Goal: Use online tool/utility: Utilize a website feature to perform a specific function

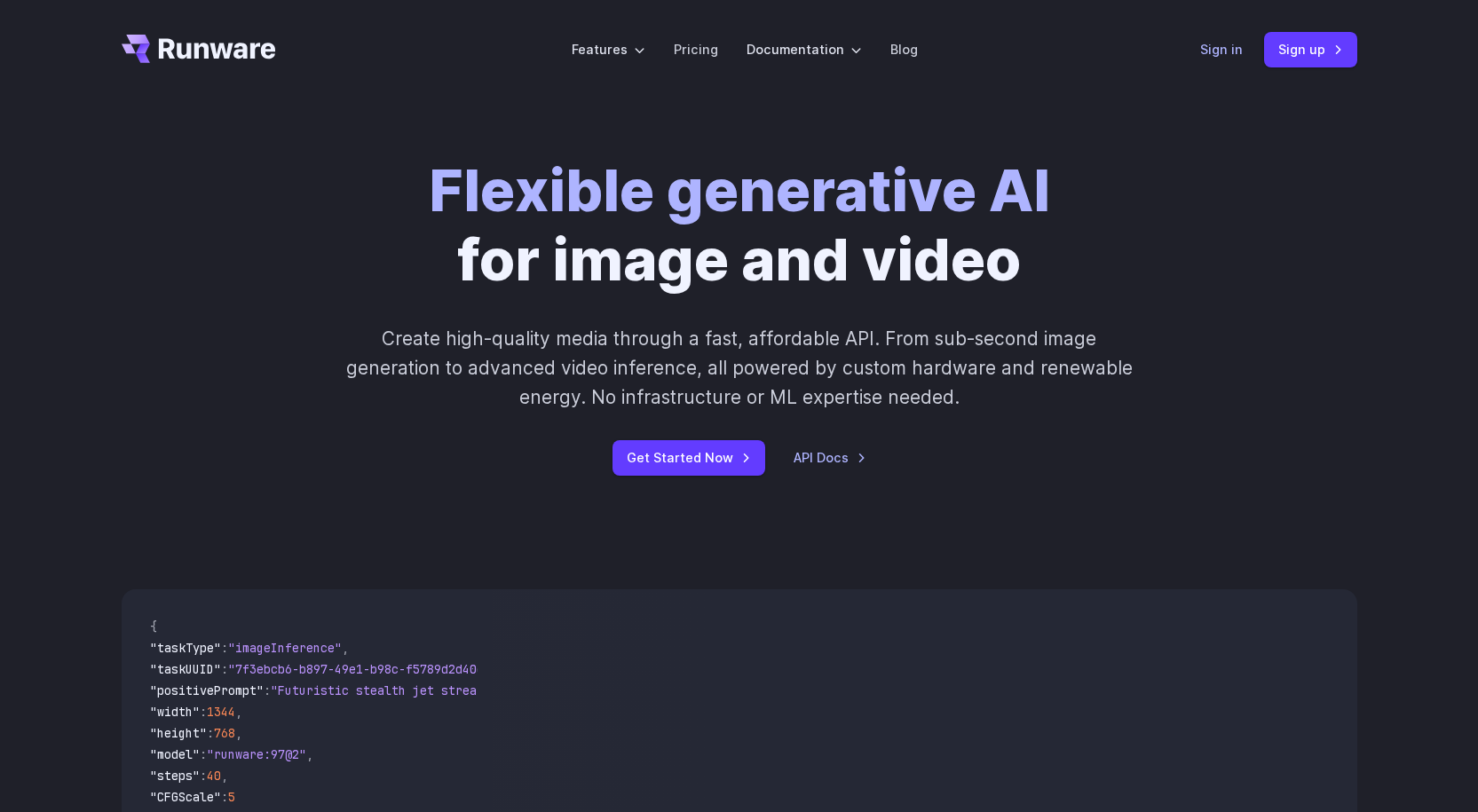
click at [1210, 49] on link "Sign in" at bounding box center [1221, 49] width 43 height 21
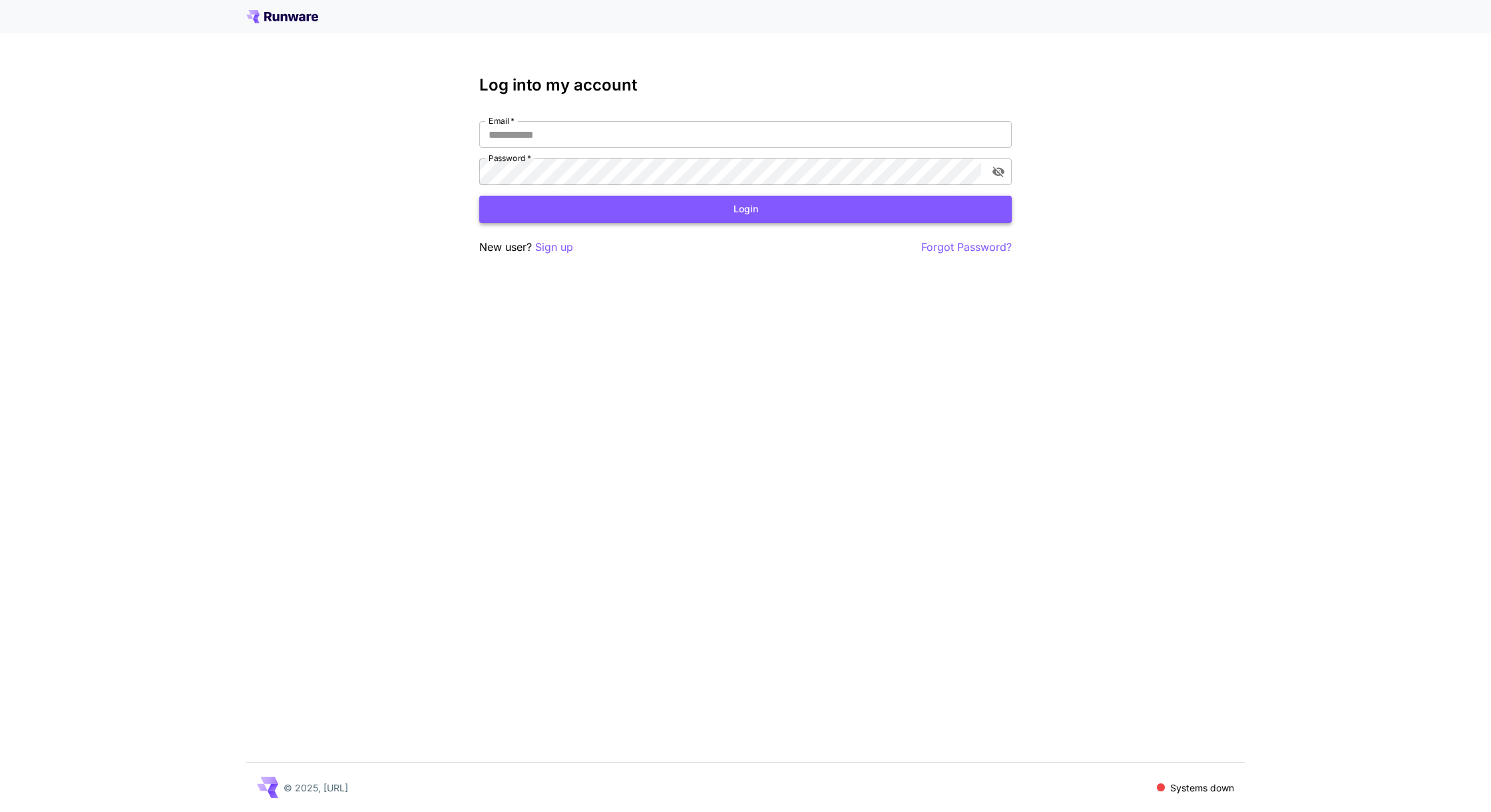
type input "**********"
click at [666, 219] on button "Login" at bounding box center [745, 209] width 533 height 27
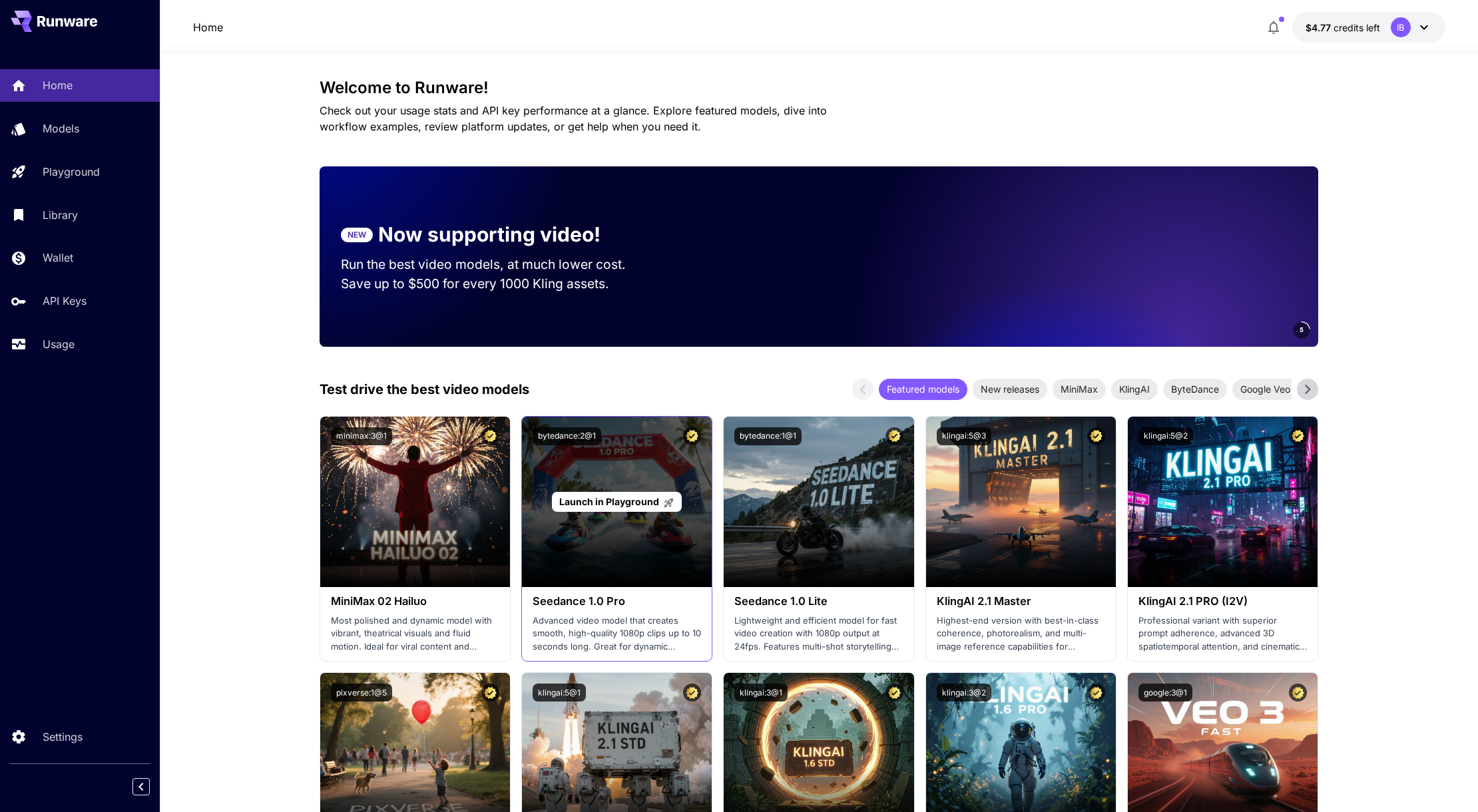
scroll to position [88, 0]
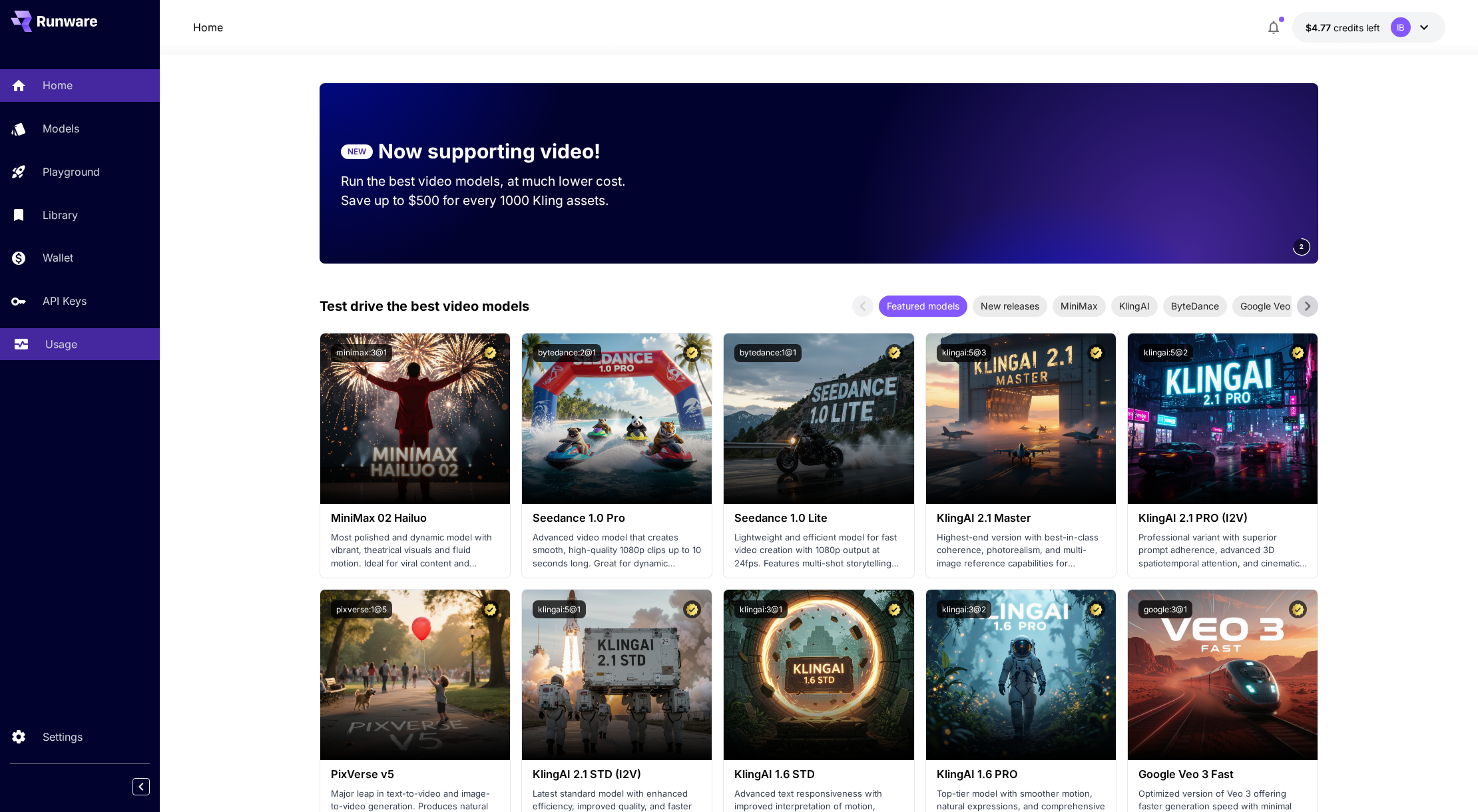
click at [70, 342] on p "Usage" at bounding box center [61, 344] width 32 height 16
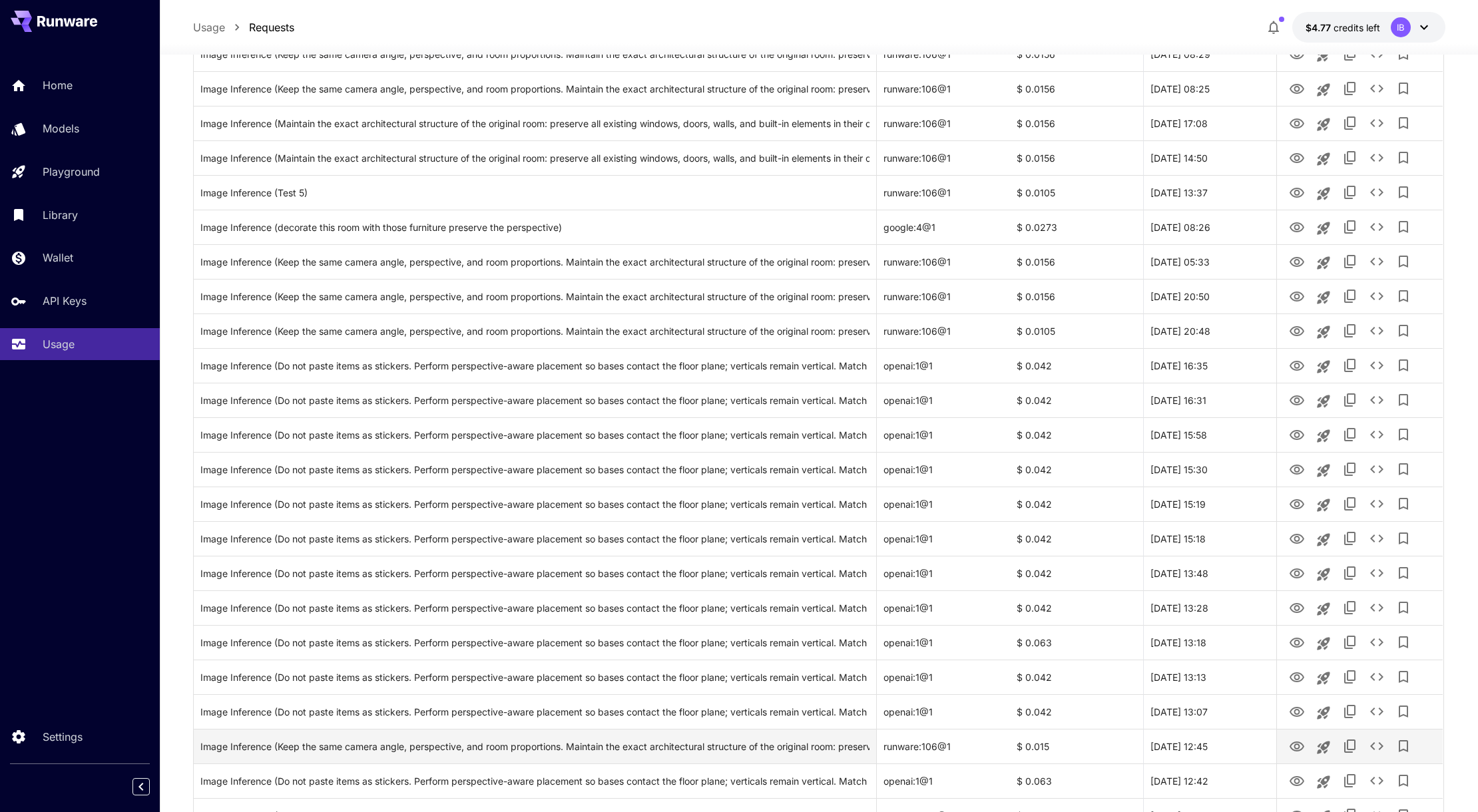
scroll to position [1154, 0]
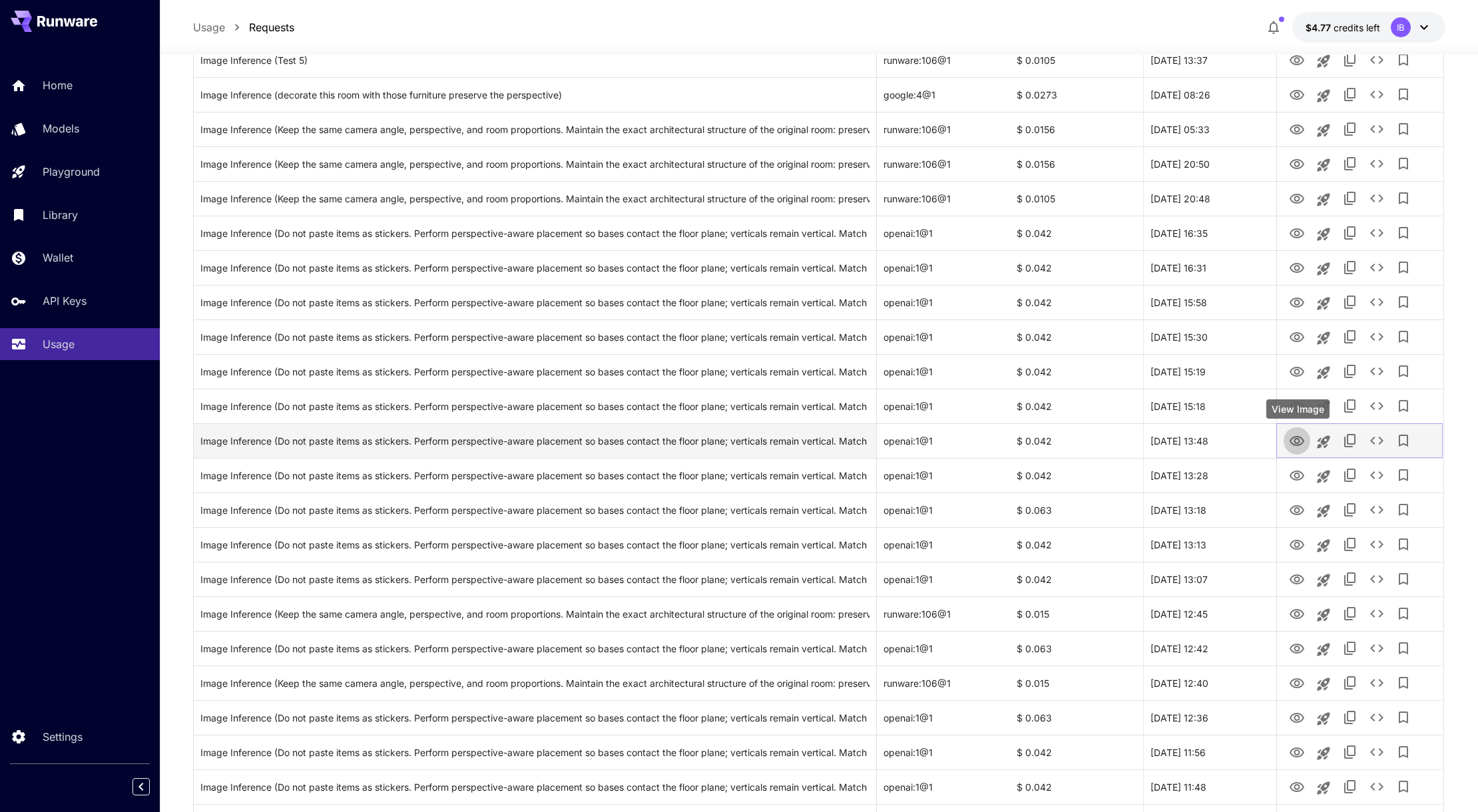
click at [1290, 445] on icon "View Image" at bounding box center [1297, 441] width 16 height 16
click at [1329, 440] on icon "Launch in playground" at bounding box center [1324, 442] width 16 height 16
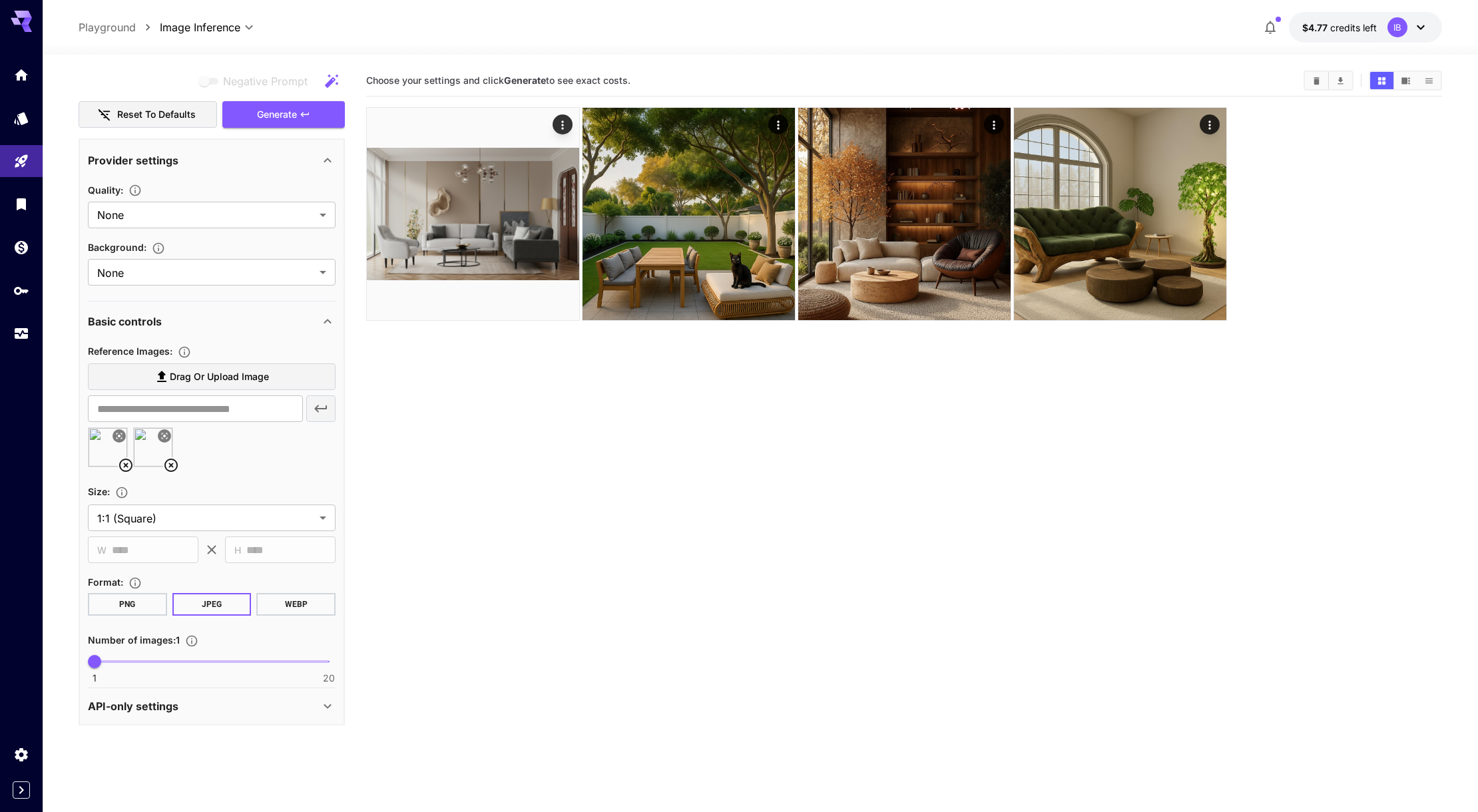
scroll to position [301, 0]
click at [231, 378] on span "Drag or upload image" at bounding box center [219, 374] width 99 height 17
click at [0, 0] on input "Drag or upload image" at bounding box center [0, 0] width 0 height 0
click at [231, 376] on div "Drag or upload image" at bounding box center [211, 374] width 247 height 27
click at [239, 368] on span "Drag or upload image" at bounding box center [219, 374] width 99 height 17
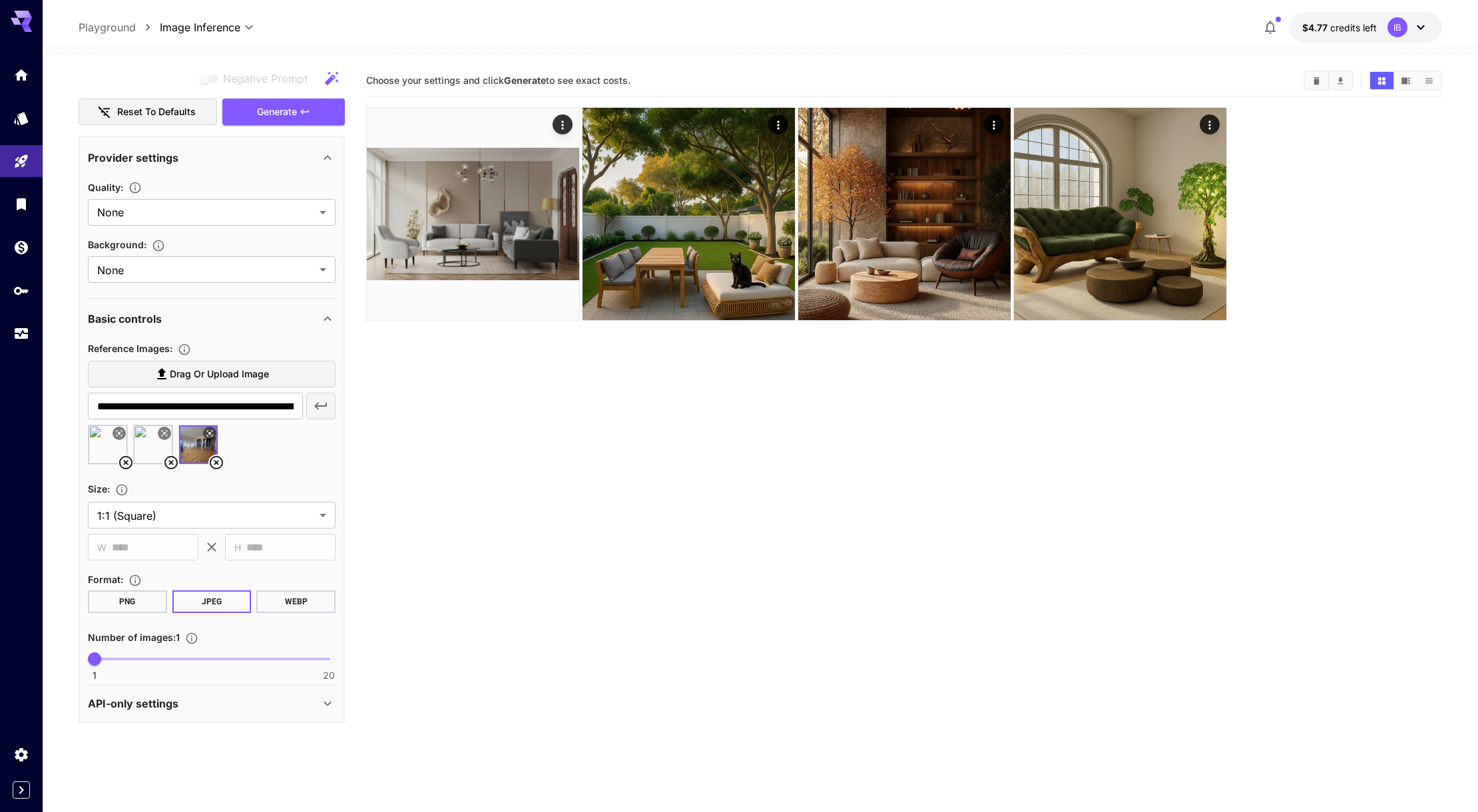
click at [0, 0] on input "Drag or upload image" at bounding box center [0, 0] width 0 height 0
type input "**********"
click at [178, 466] on div at bounding box center [211, 450] width 247 height 51
click at [168, 459] on icon at bounding box center [171, 462] width 16 height 16
click at [125, 464] on icon at bounding box center [126, 462] width 16 height 16
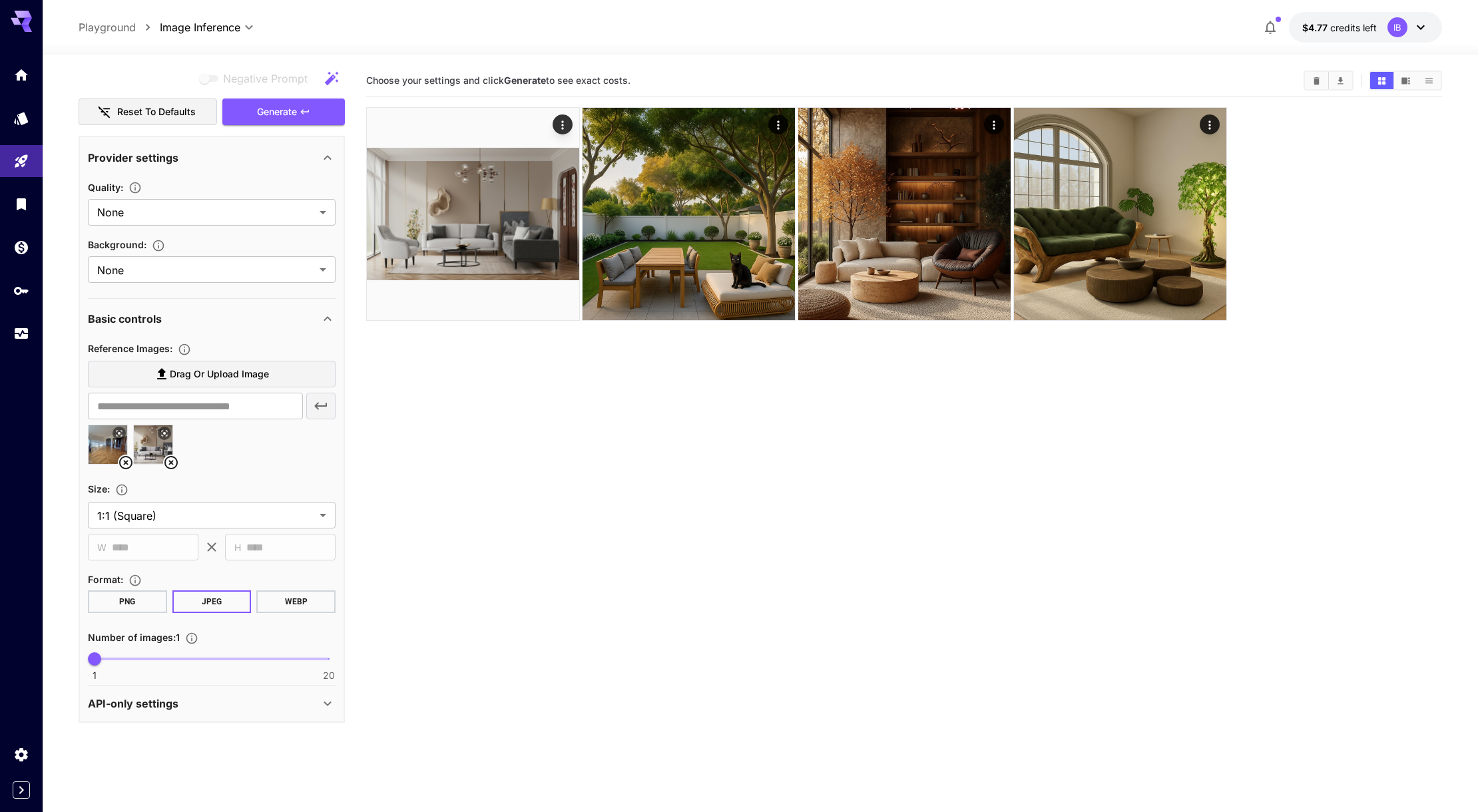
scroll to position [0, 0]
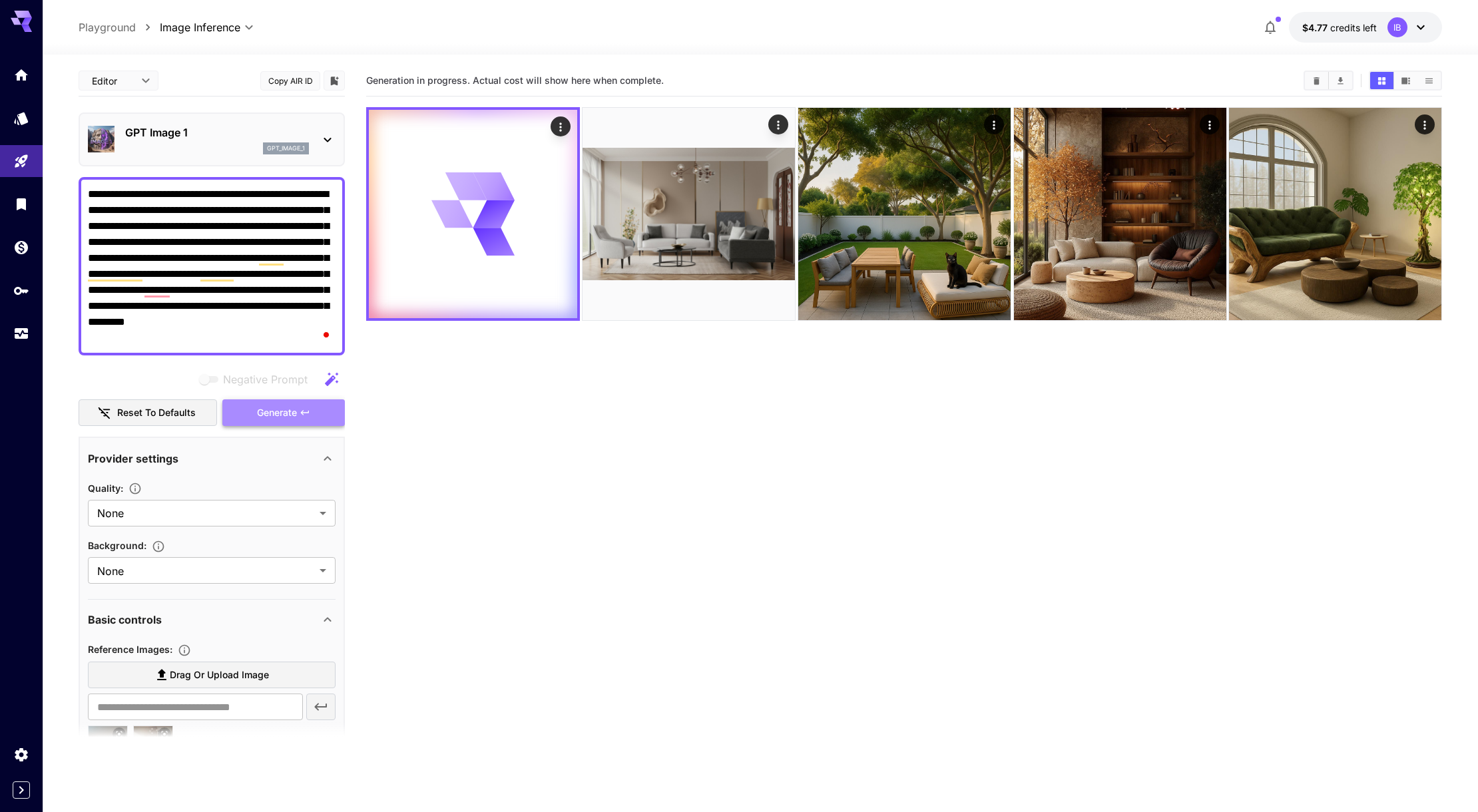
click at [283, 410] on span "Generate" at bounding box center [277, 412] width 40 height 17
click at [133, 86] on body "**********" at bounding box center [739, 458] width 1478 height 917
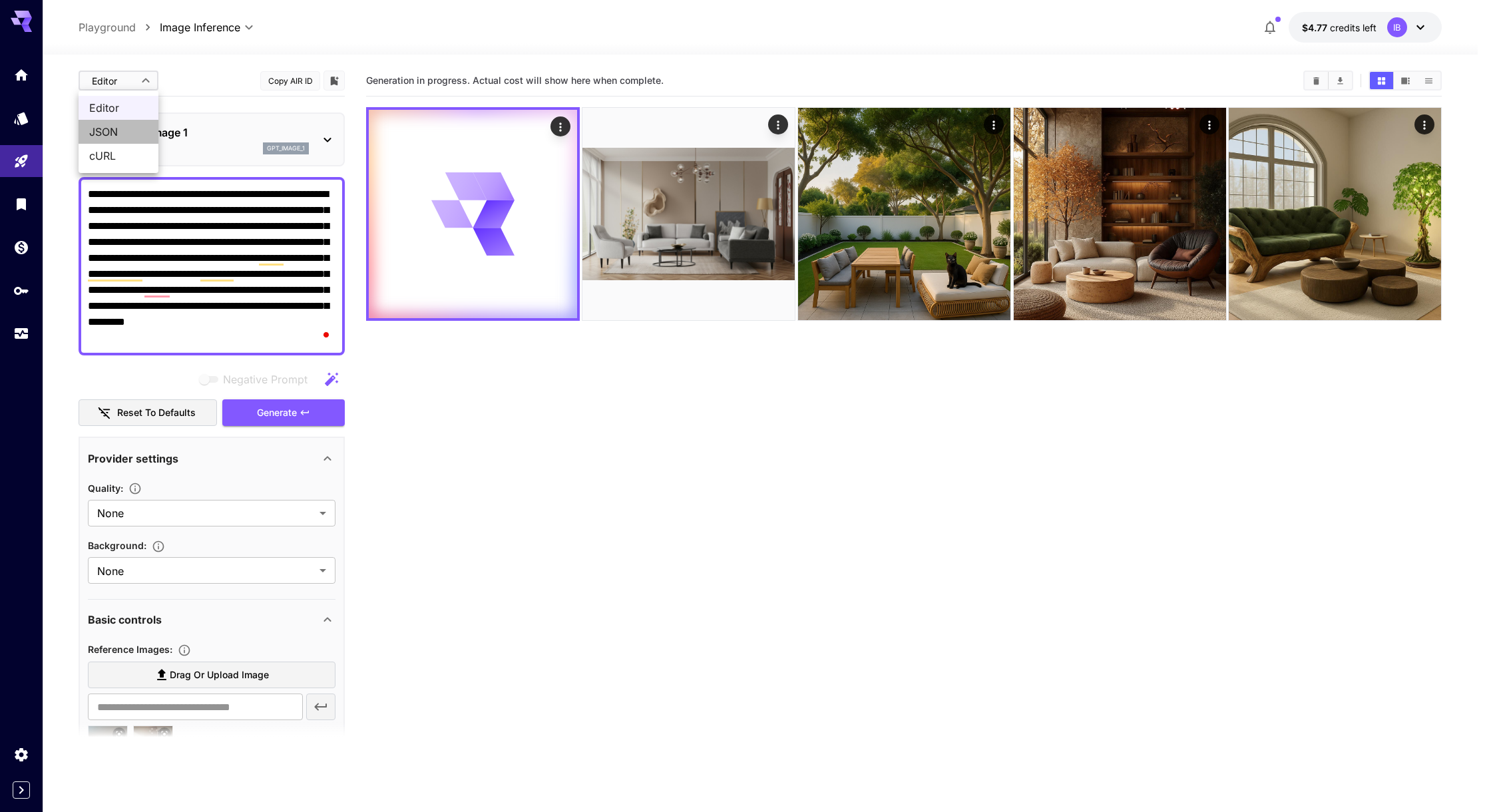
click at [91, 129] on span "JSON" at bounding box center [118, 132] width 59 height 16
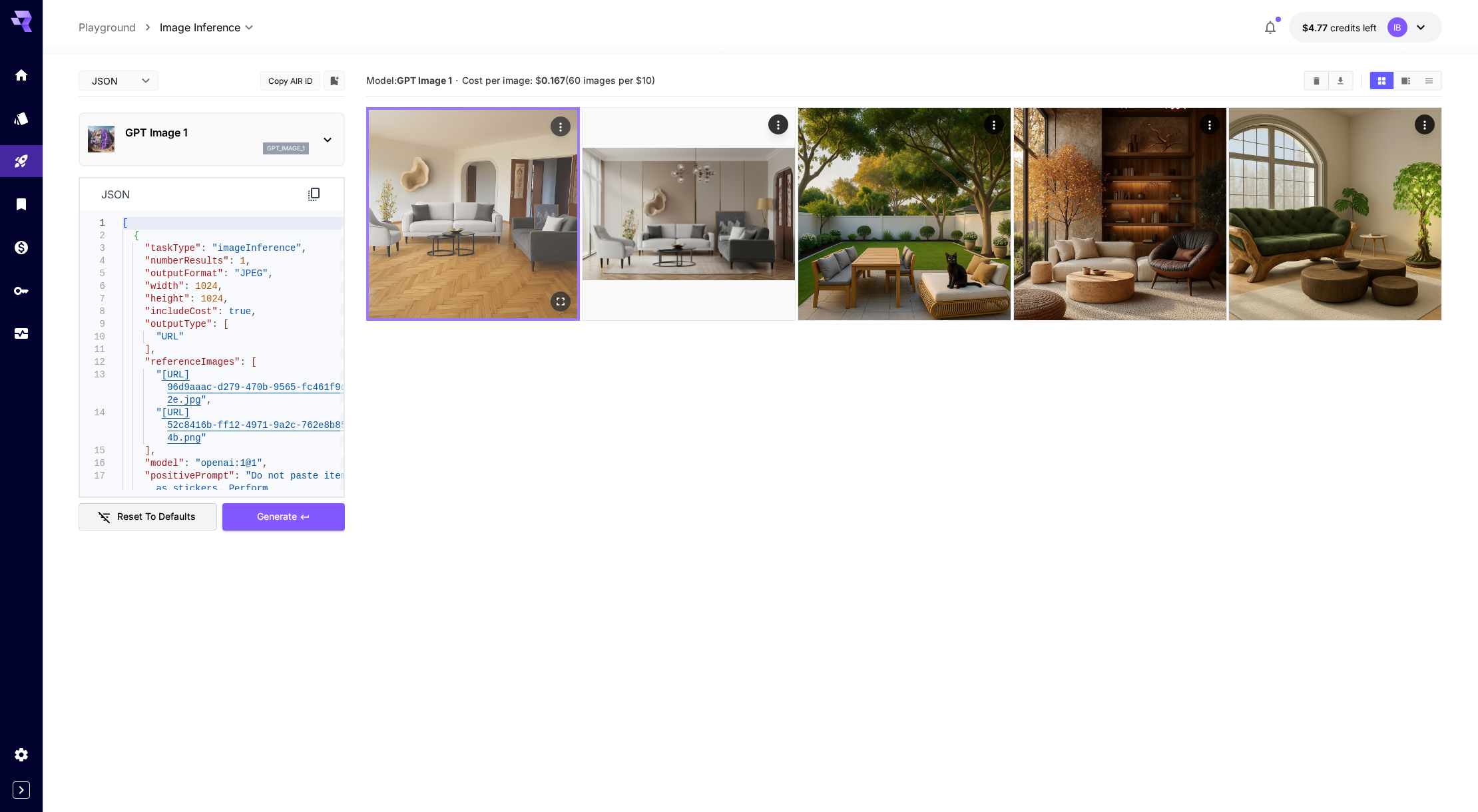
click at [499, 241] on img at bounding box center [473, 214] width 209 height 209
click at [514, 249] on img at bounding box center [473, 214] width 209 height 209
click at [554, 301] on icon "Open in fullscreen" at bounding box center [561, 301] width 13 height 13
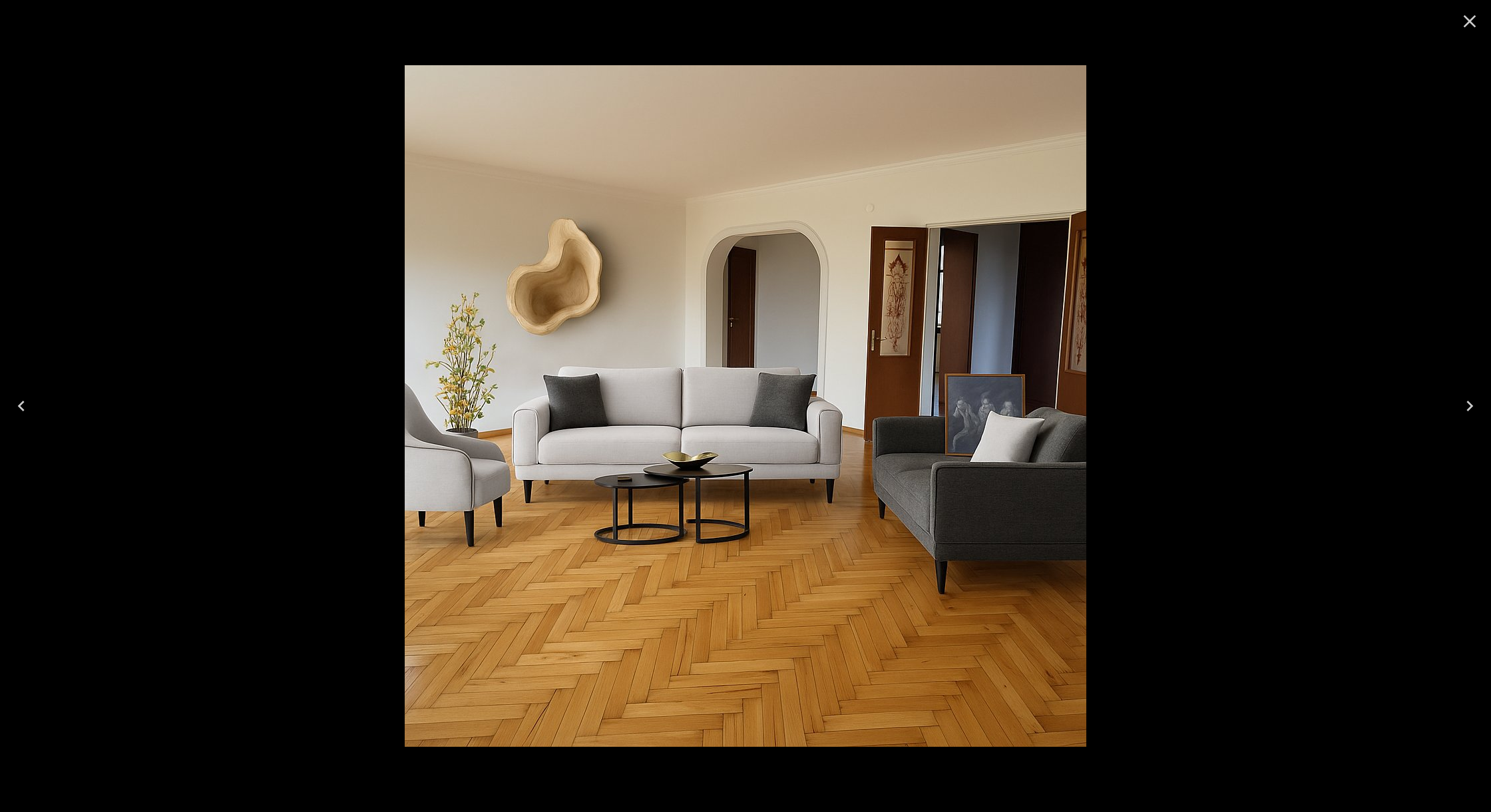
click at [1204, 304] on div at bounding box center [745, 406] width 1491 height 812
click at [1454, 14] on button "Close" at bounding box center [1470, 21] width 32 height 32
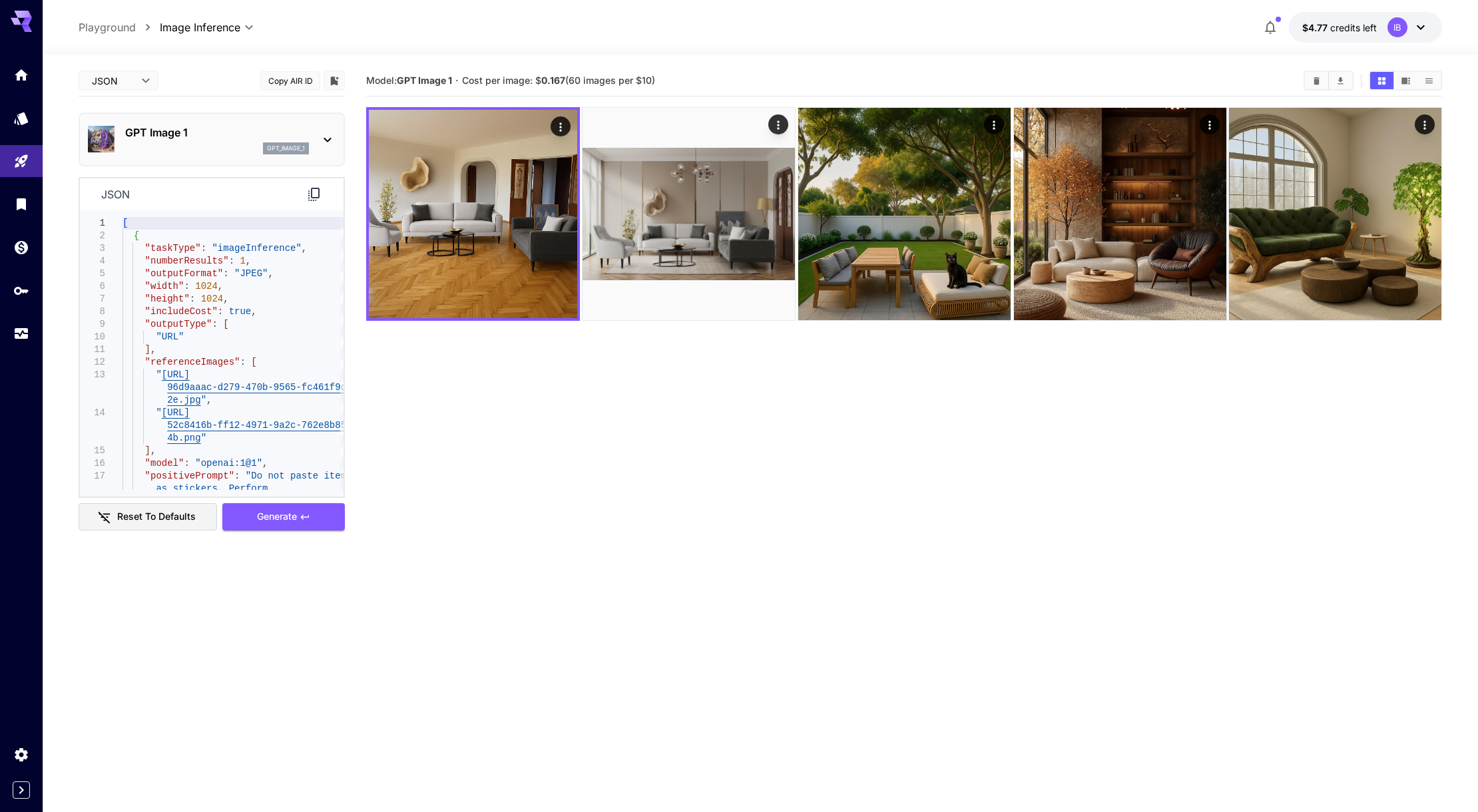
click at [315, 190] on icon at bounding box center [314, 194] width 16 height 16
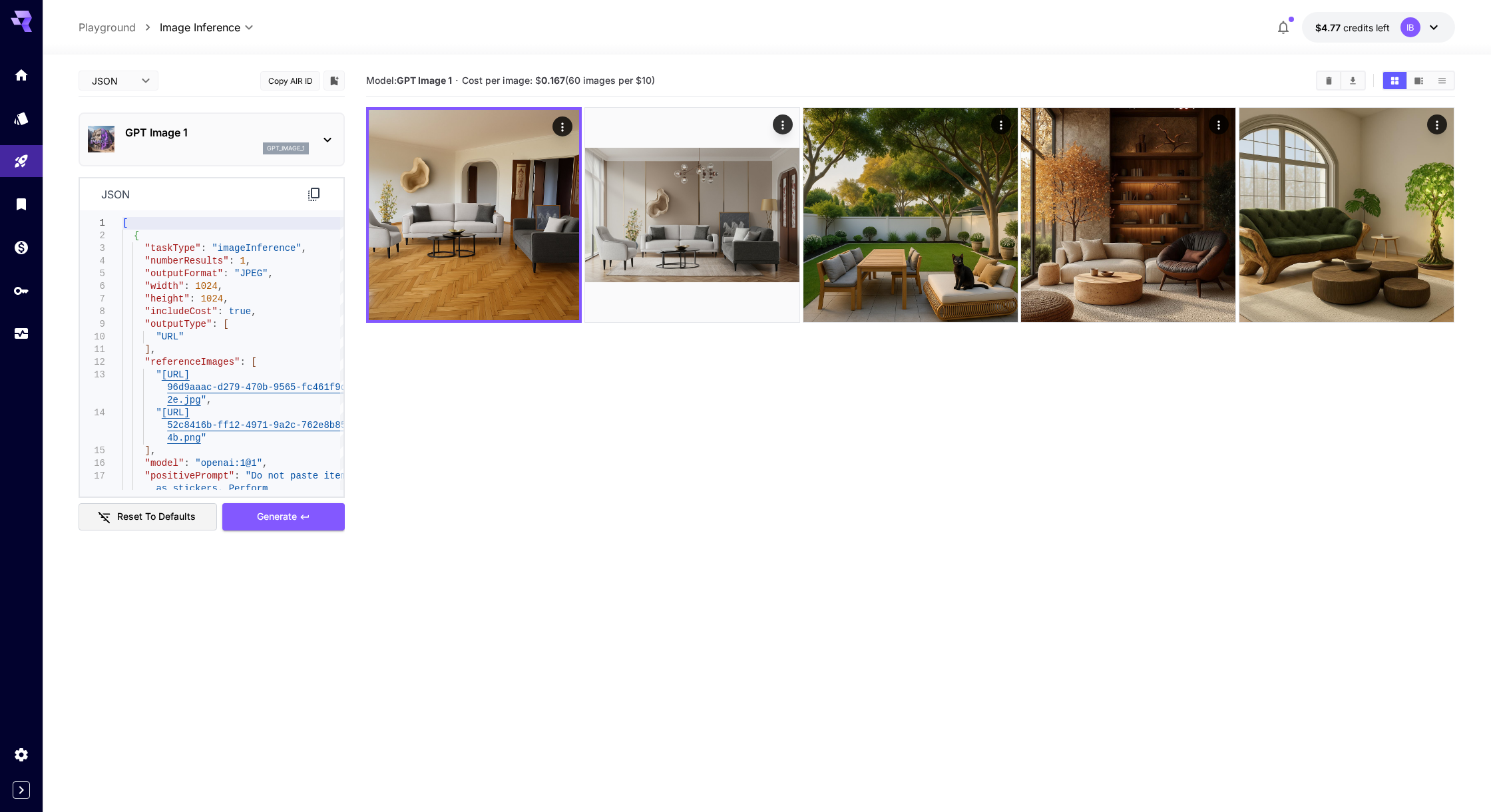
click at [126, 79] on body "**********" at bounding box center [745, 458] width 1491 height 917
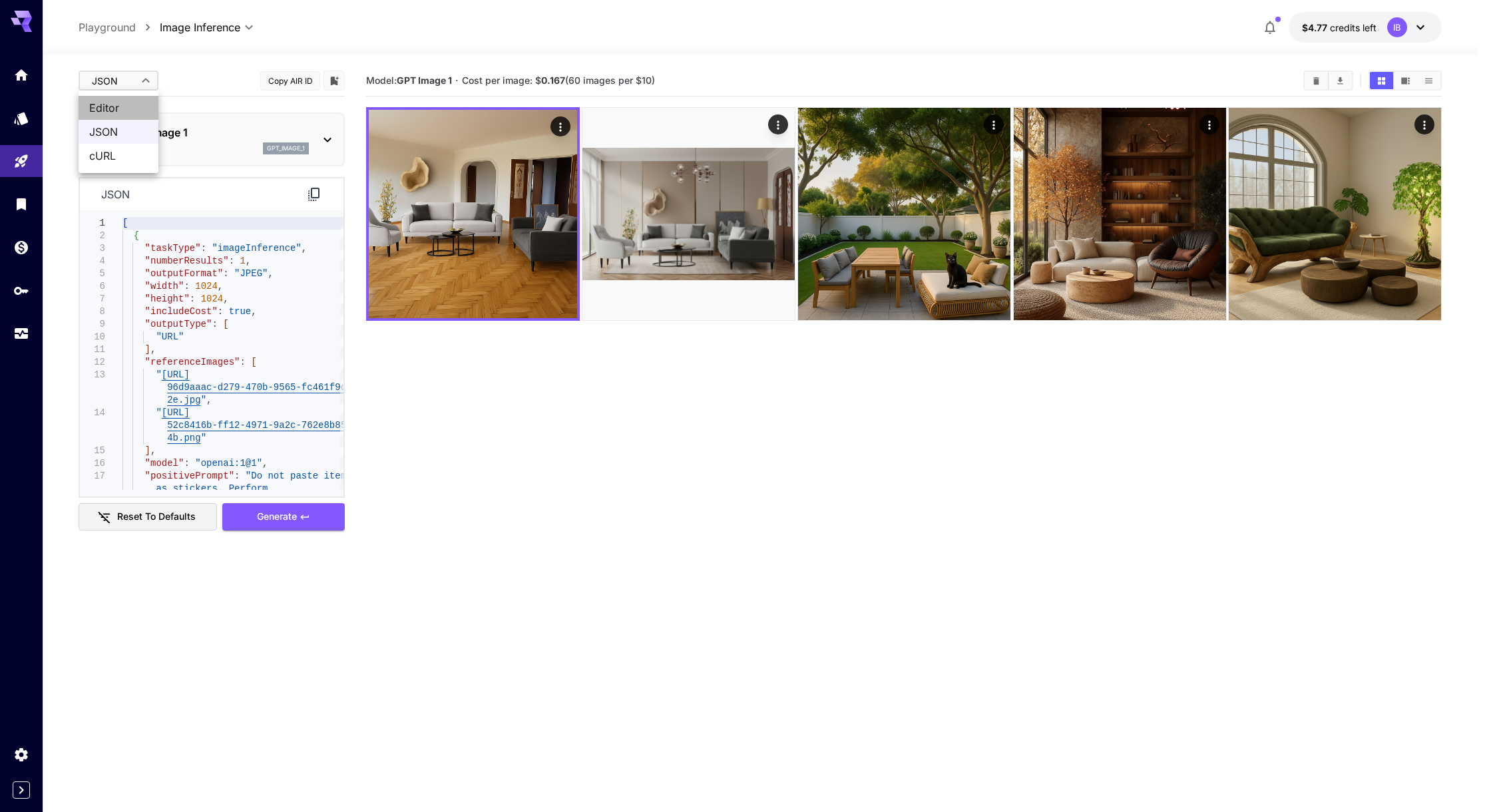
click at [142, 109] on span "Editor" at bounding box center [118, 108] width 59 height 16
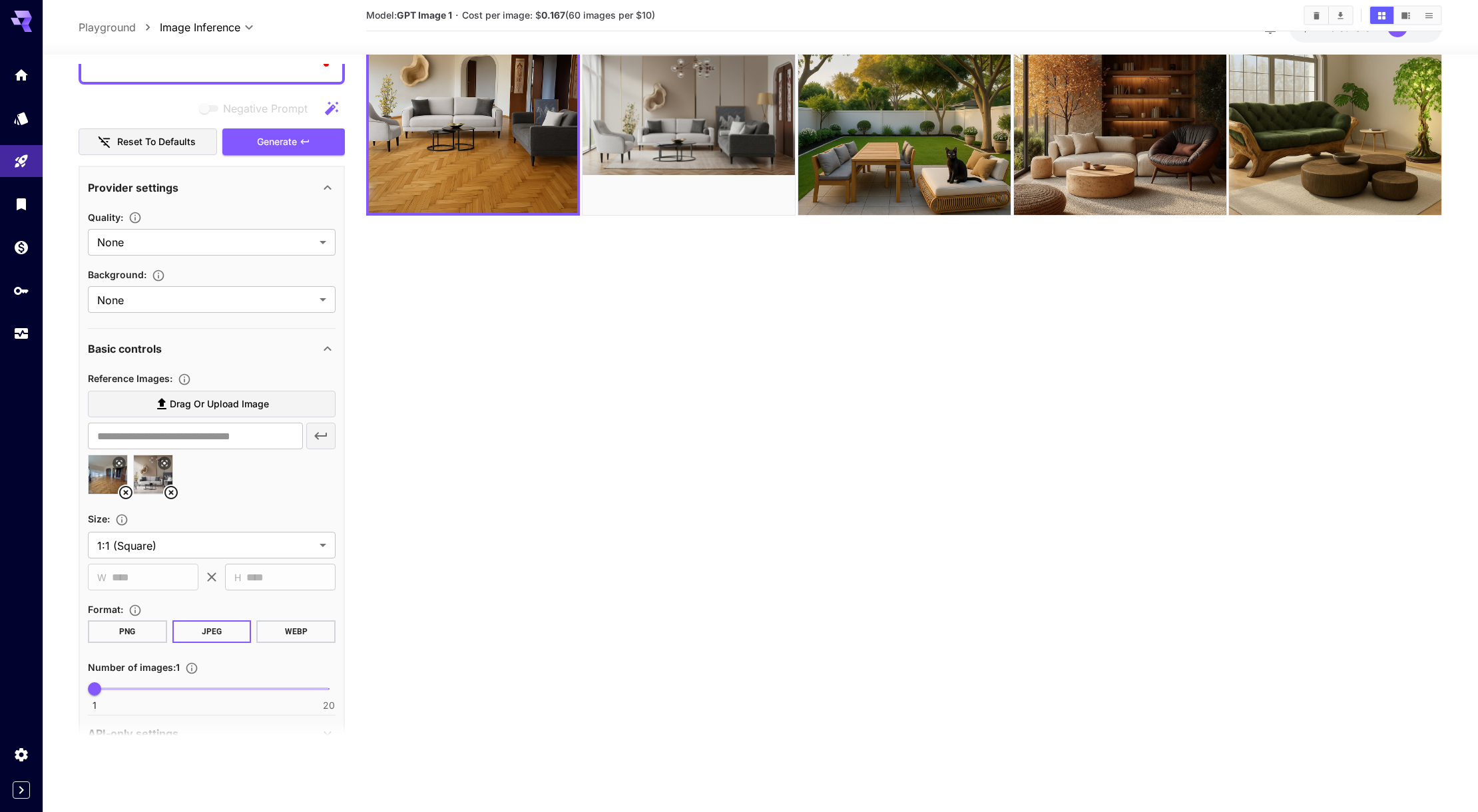
scroll to position [301, 0]
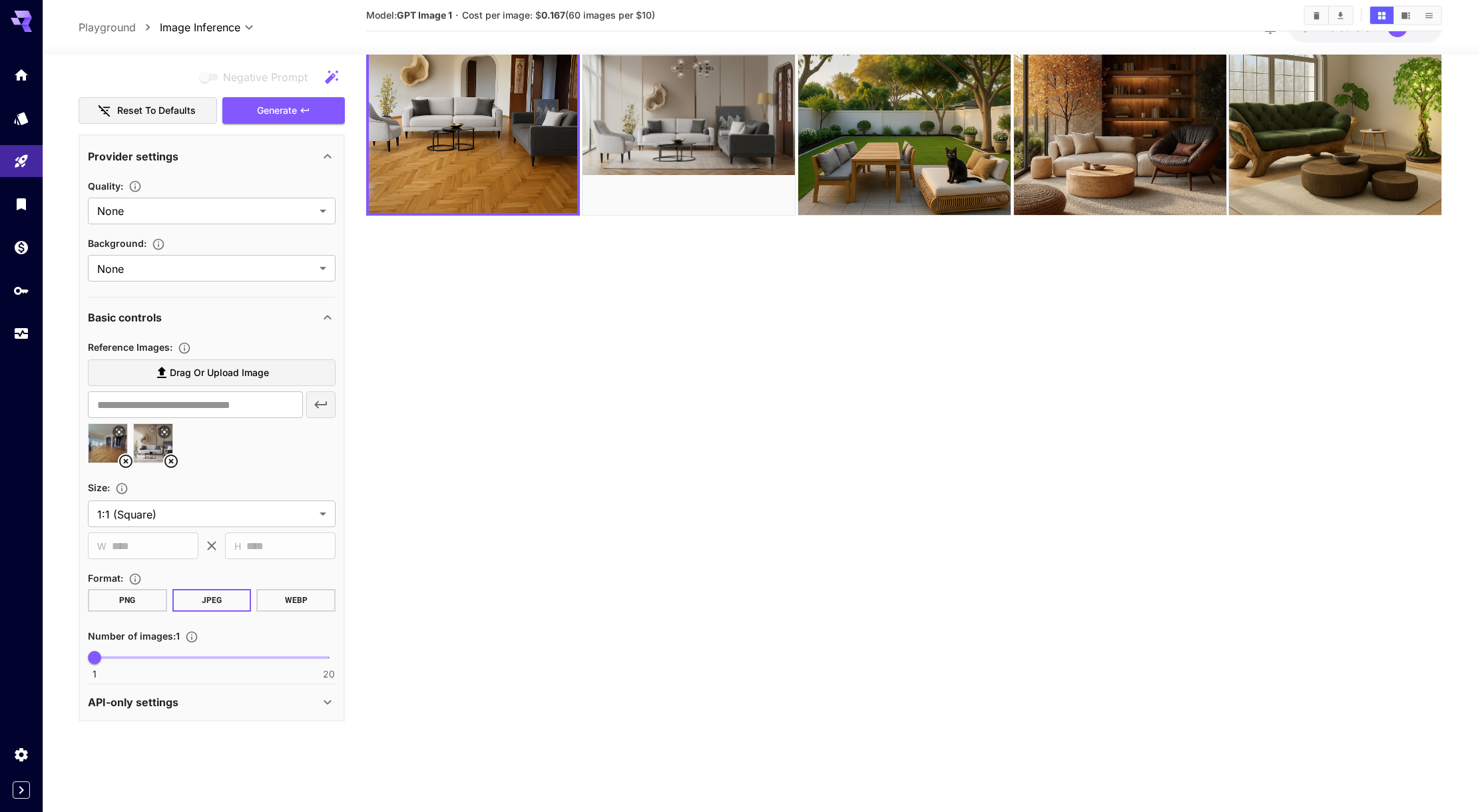
click at [213, 706] on div "API-only settings" at bounding box center [203, 702] width 232 height 16
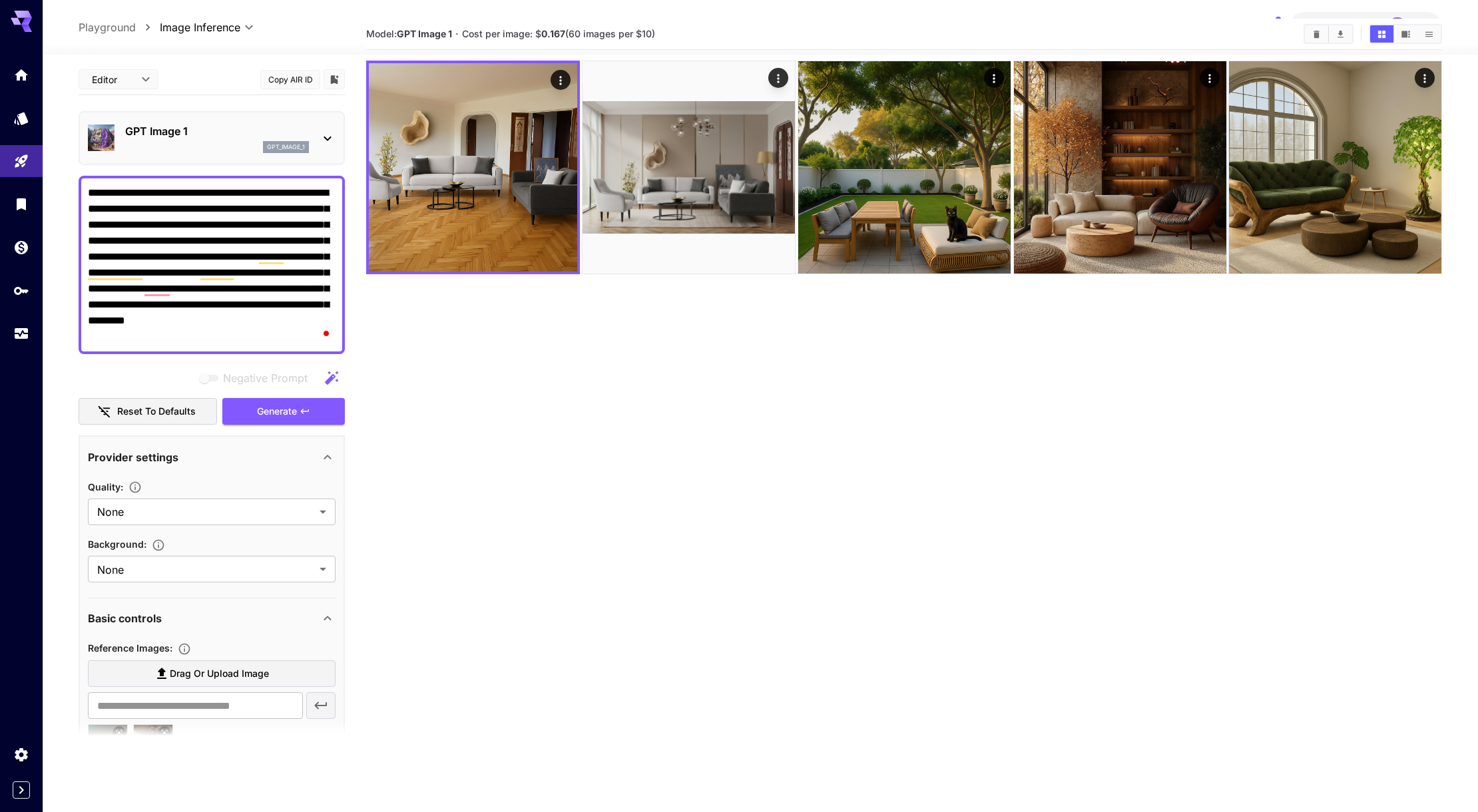
scroll to position [0, 0]
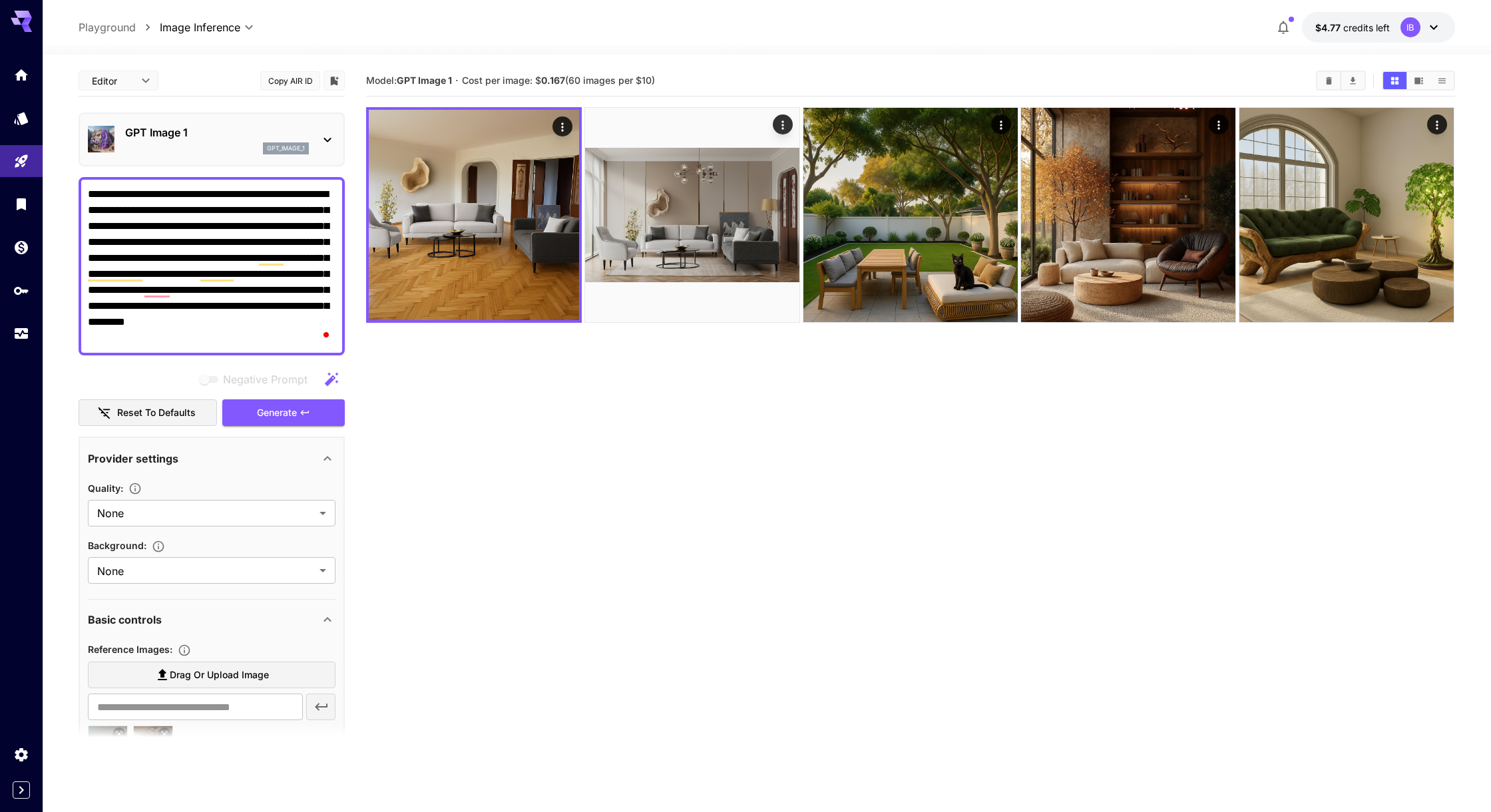
click at [129, 72] on body "**********" at bounding box center [745, 458] width 1491 height 917
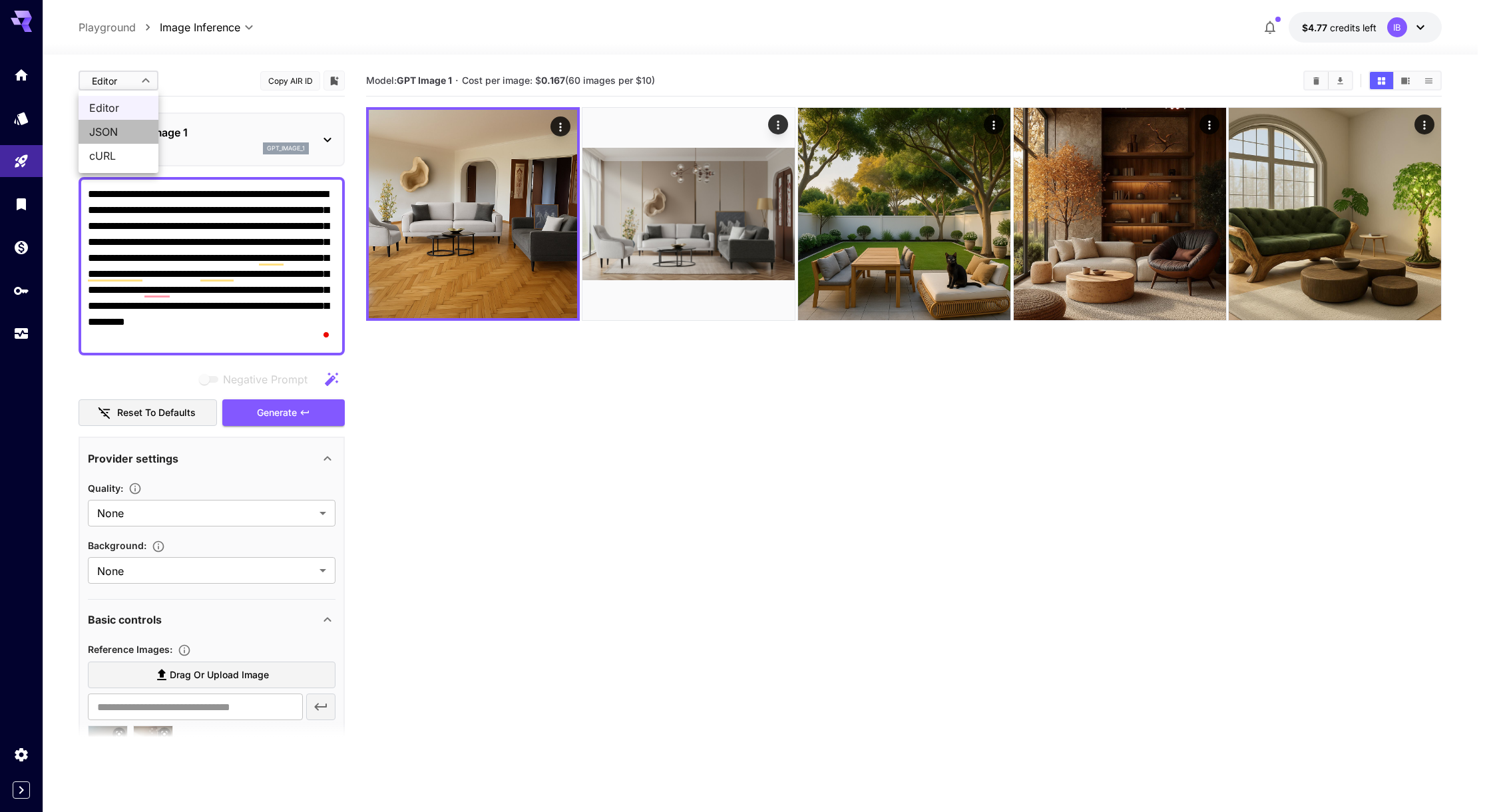
click at [125, 129] on span "JSON" at bounding box center [118, 132] width 59 height 16
type input "****"
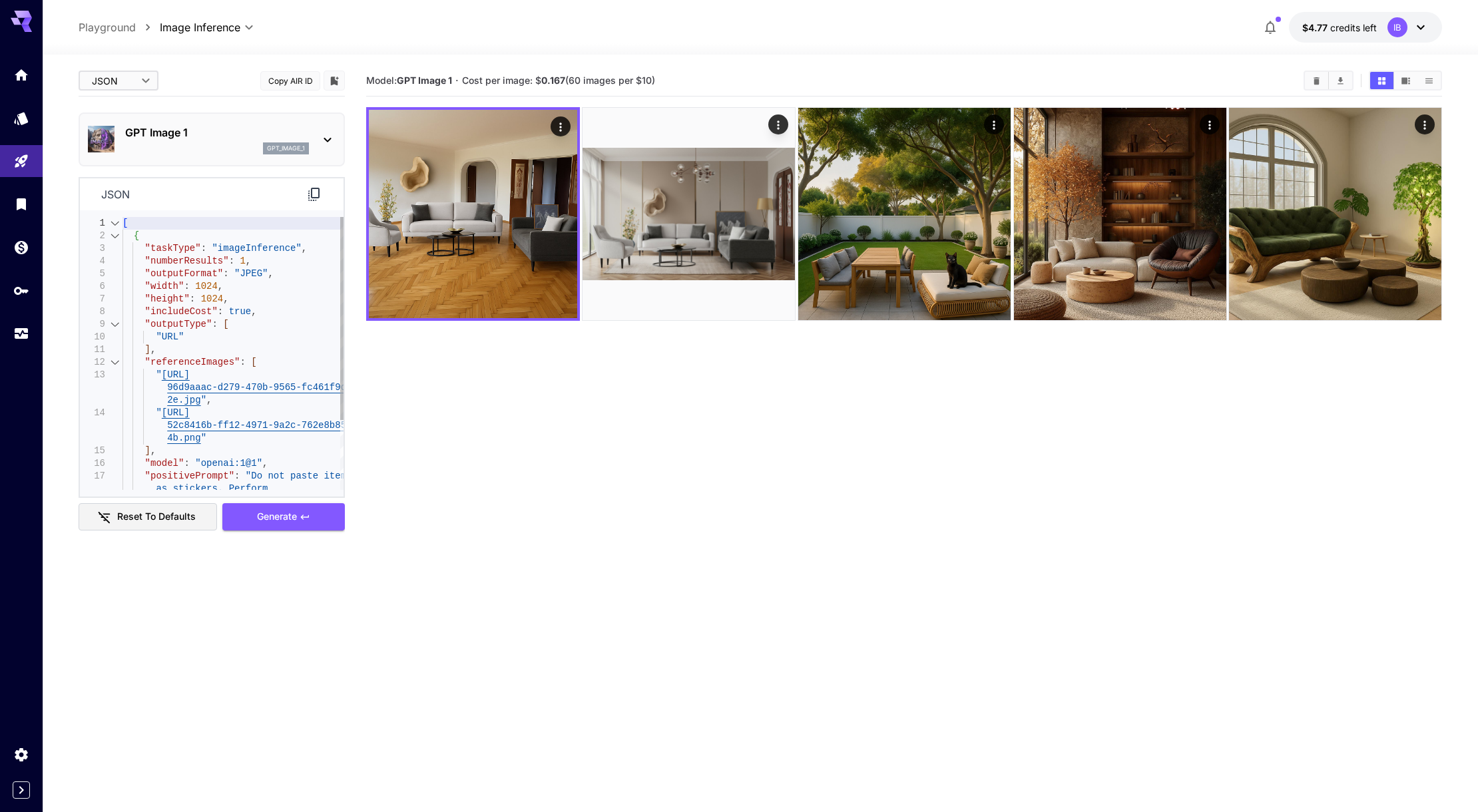
click at [120, 220] on div at bounding box center [115, 223] width 17 height 13
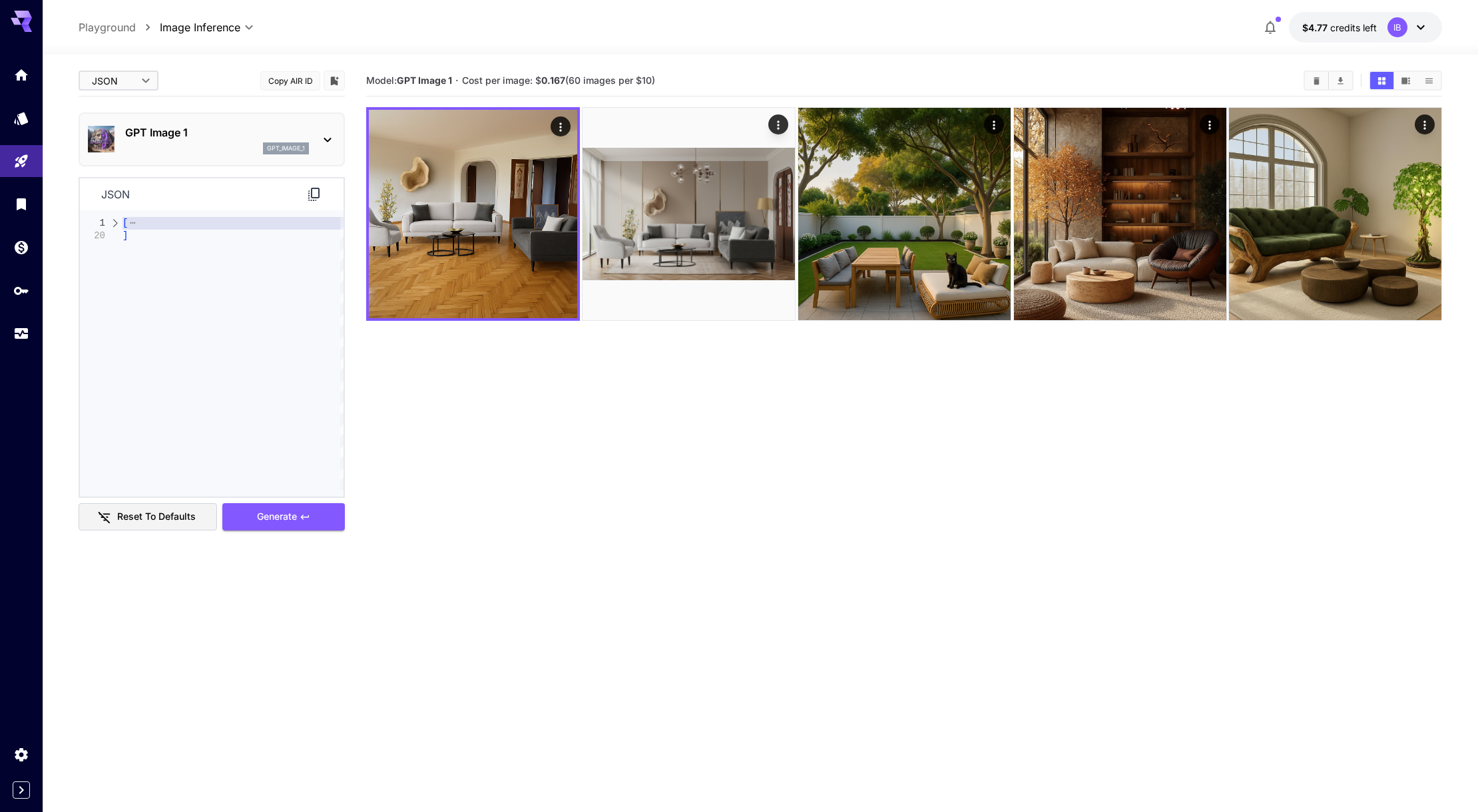
click at [120, 224] on div "1 20 [ ]" at bounding box center [212, 354] width 264 height 273
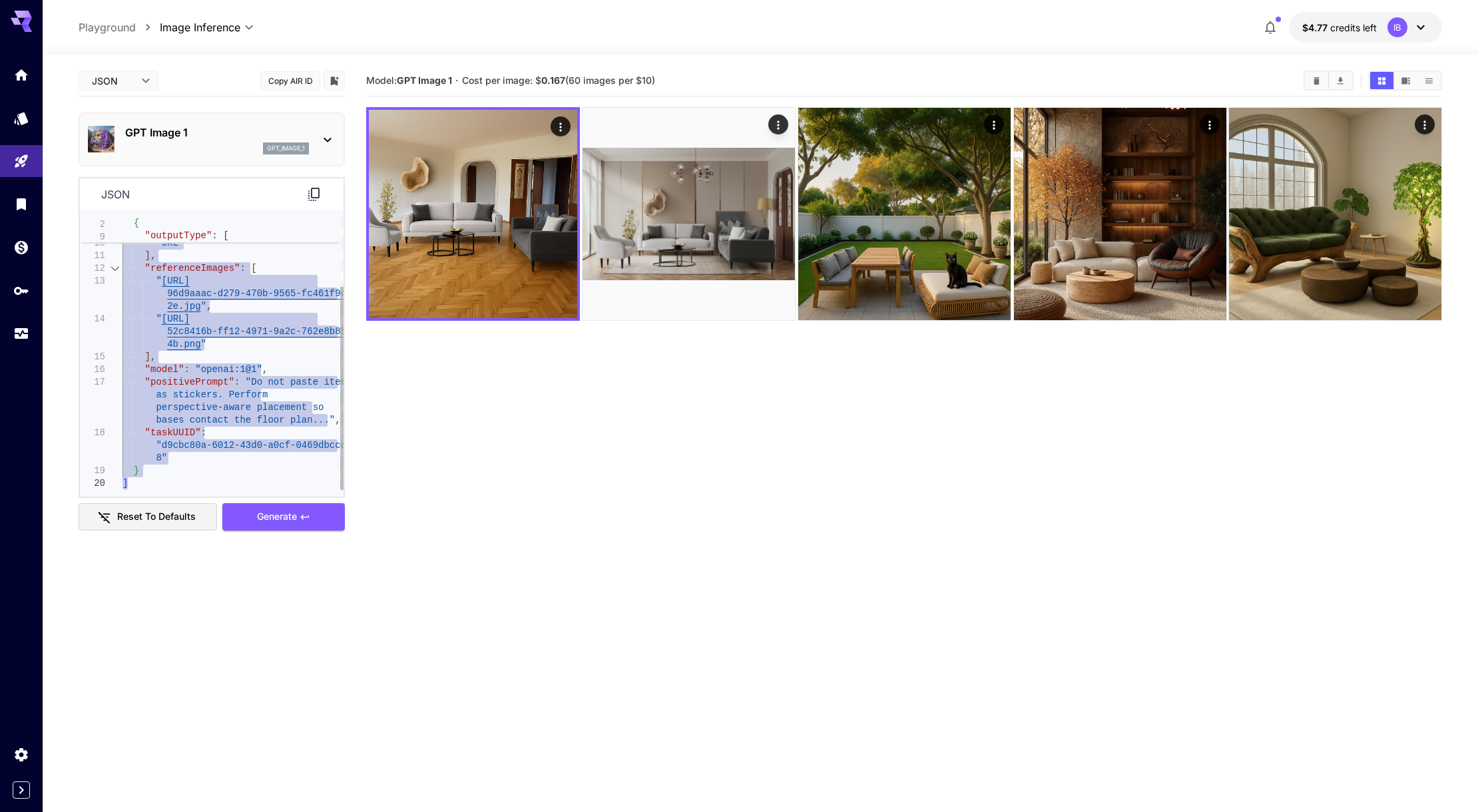
drag, startPoint x: 123, startPoint y: 221, endPoint x: 187, endPoint y: 501, distance: 287.2
type textarea "**********"
click at [205, 466] on div ""includeCost" : true , "outputType" : [ "URL" ] , "referenceImages" : [ " https…" at bounding box center [233, 306] width 222 height 367
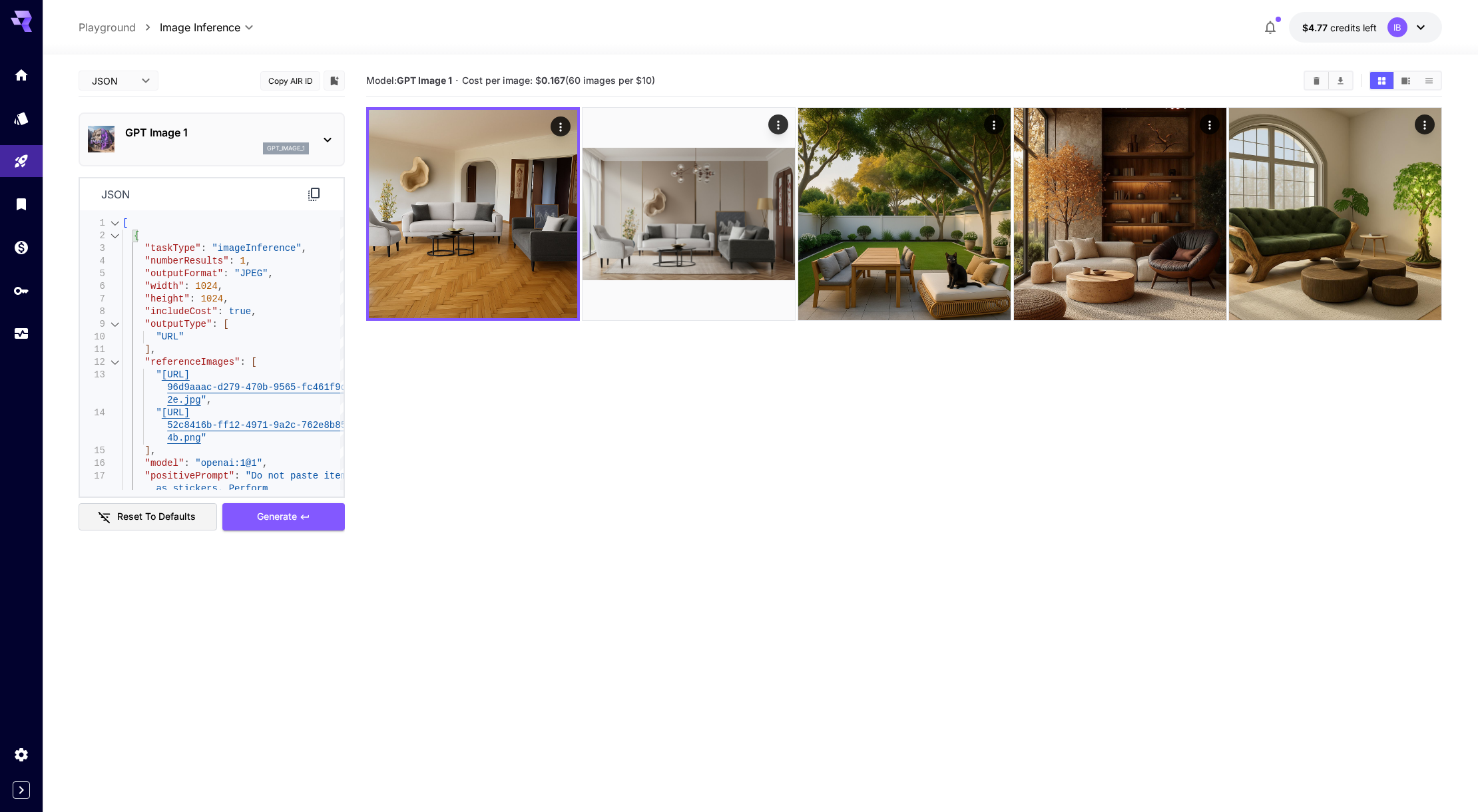
click at [314, 192] on icon at bounding box center [314, 194] width 16 height 16
click at [217, 138] on p "GPT Image 1" at bounding box center [217, 132] width 184 height 16
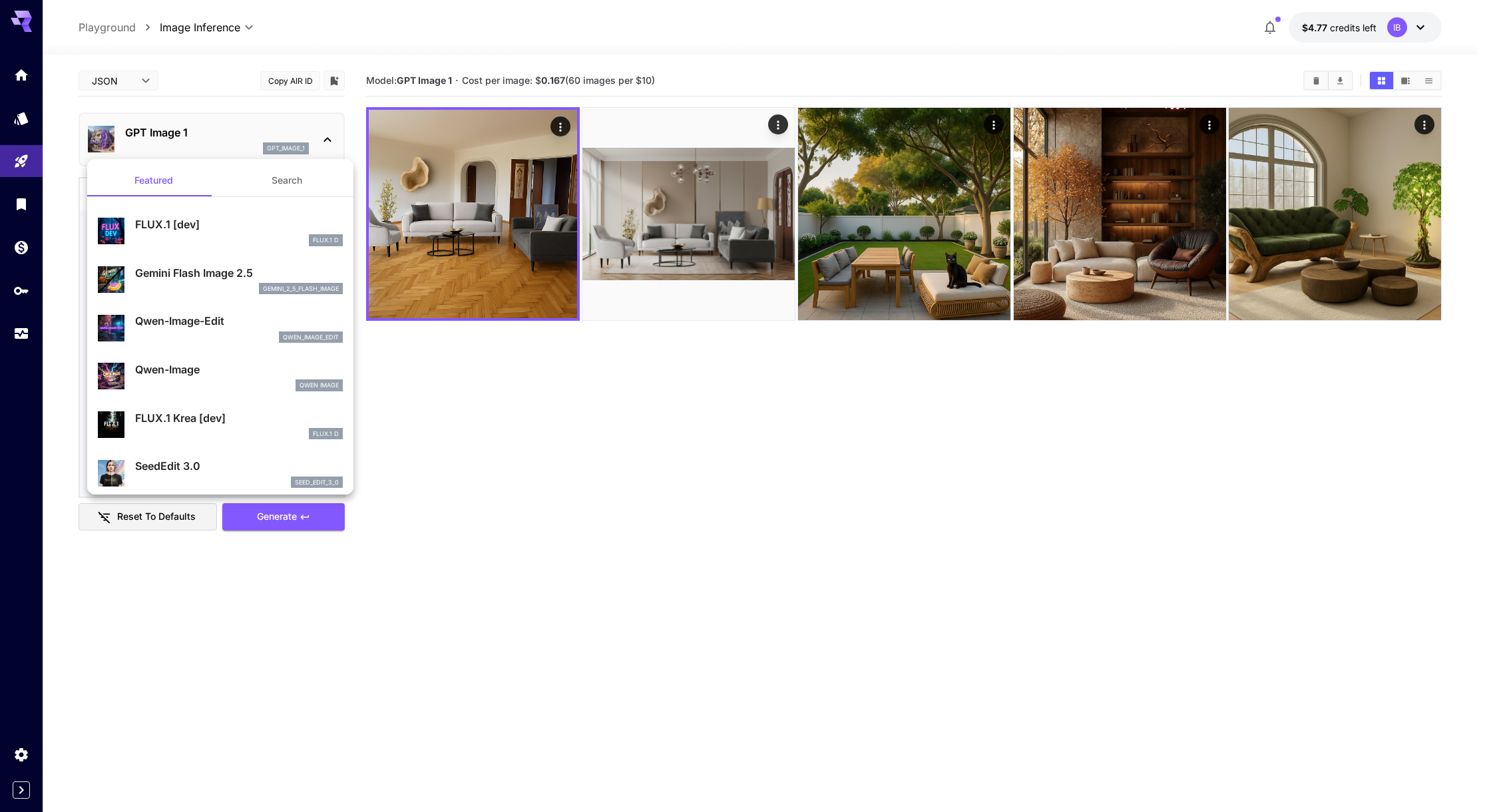
click at [233, 273] on p "Gemini Flash Image 2.5" at bounding box center [239, 273] width 208 height 16
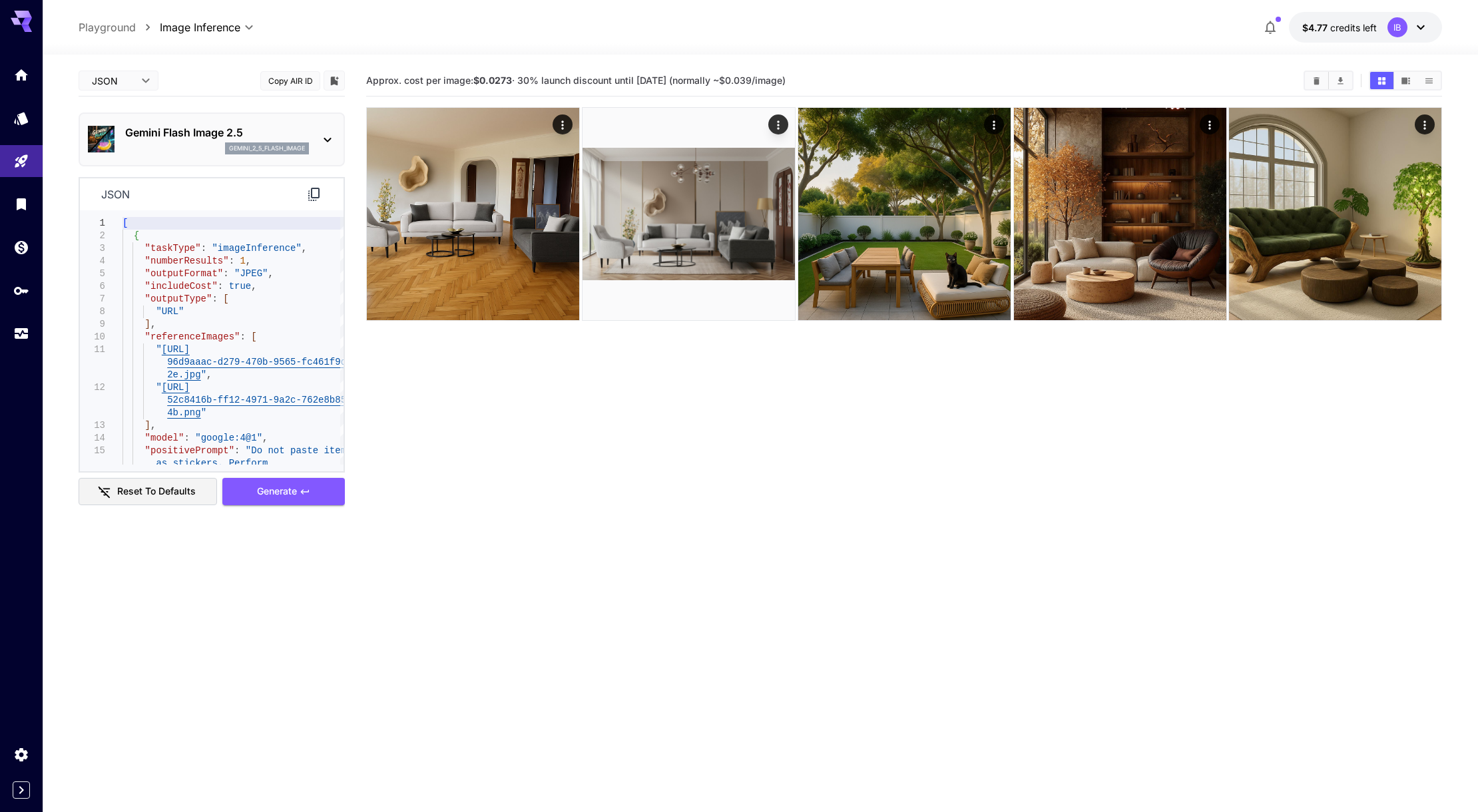
click at [128, 81] on body "**********" at bounding box center [739, 458] width 1478 height 917
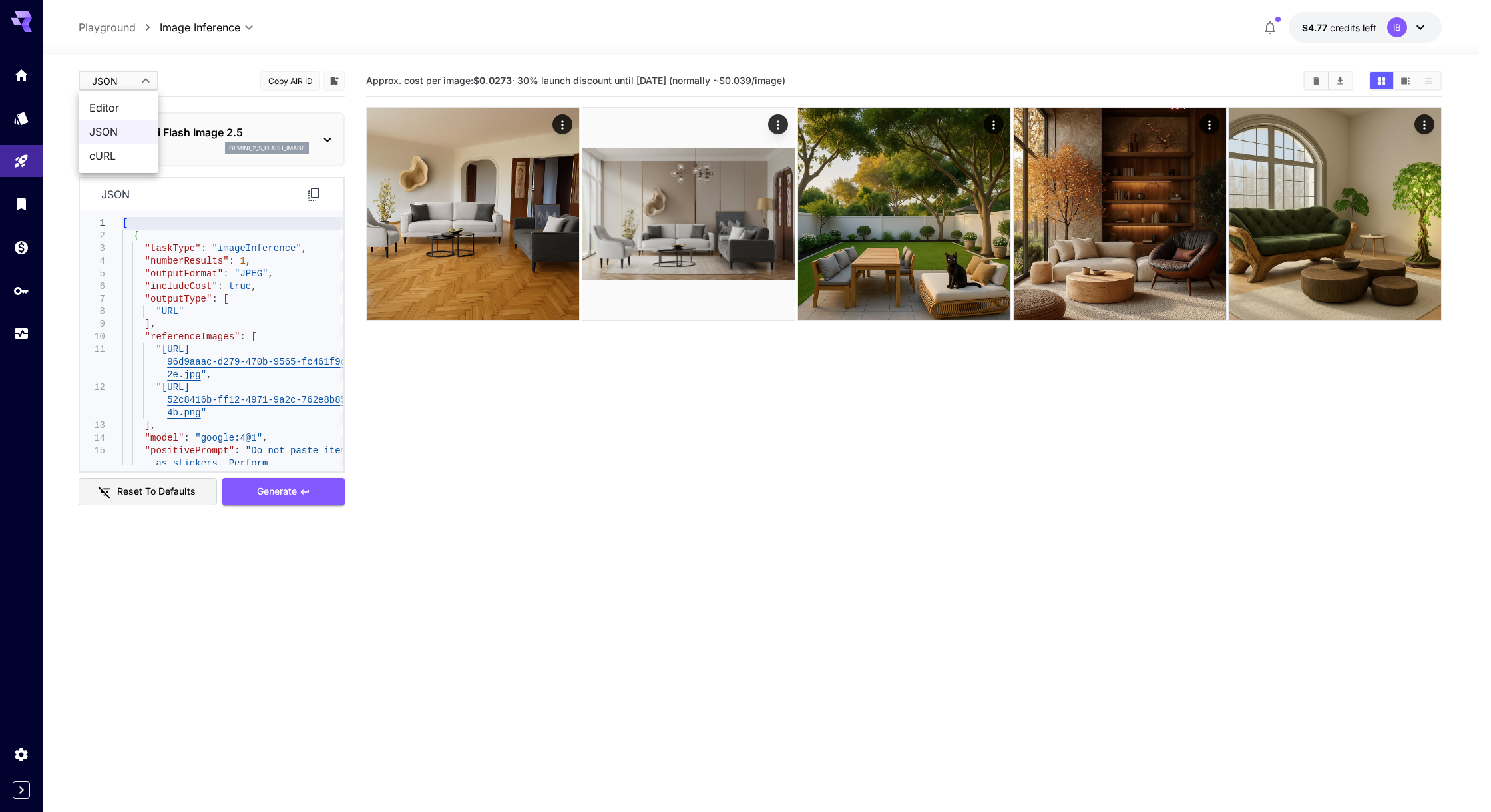
click at [133, 100] on span "Editor" at bounding box center [118, 108] width 59 height 16
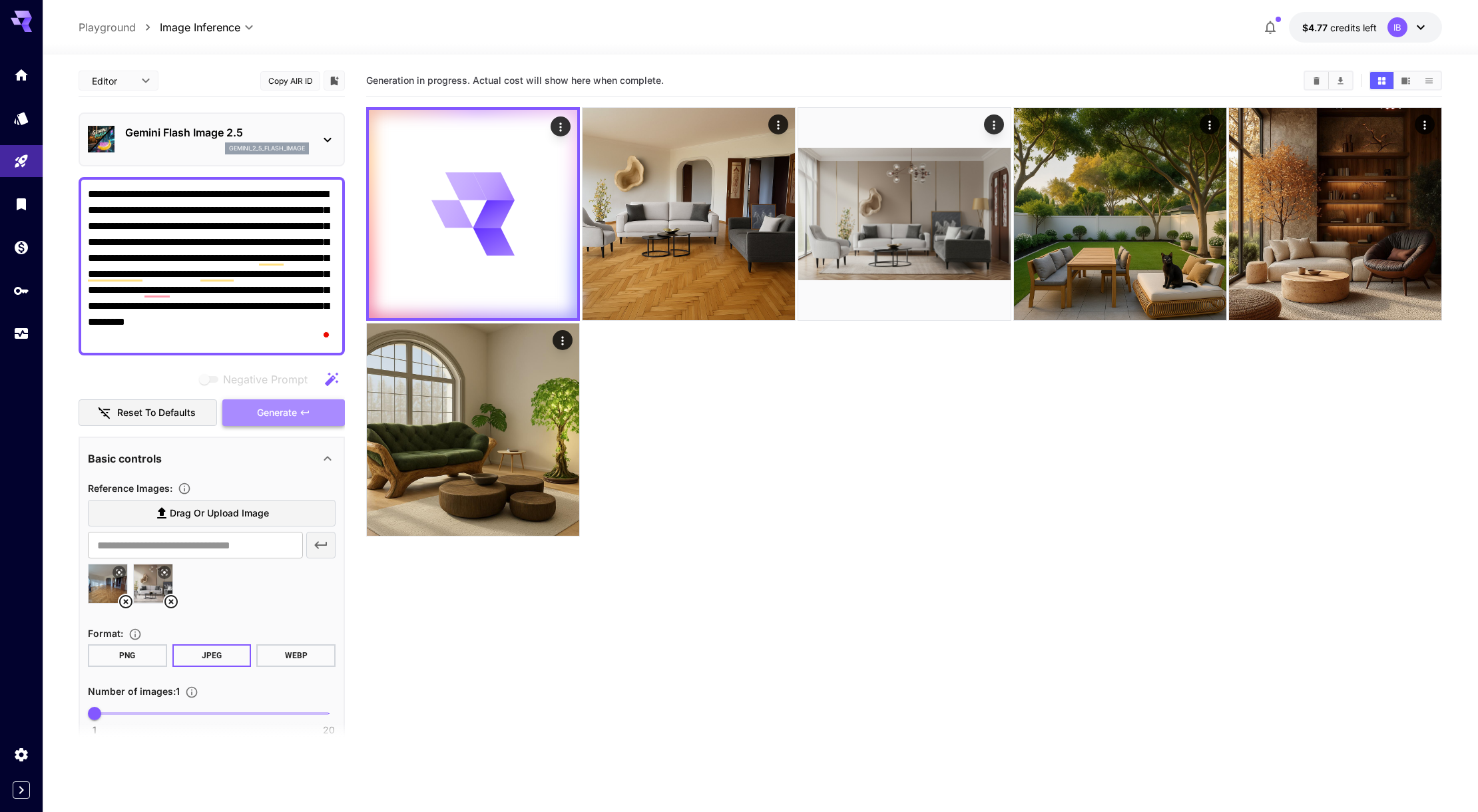
click at [299, 411] on button "Generate" at bounding box center [283, 413] width 122 height 27
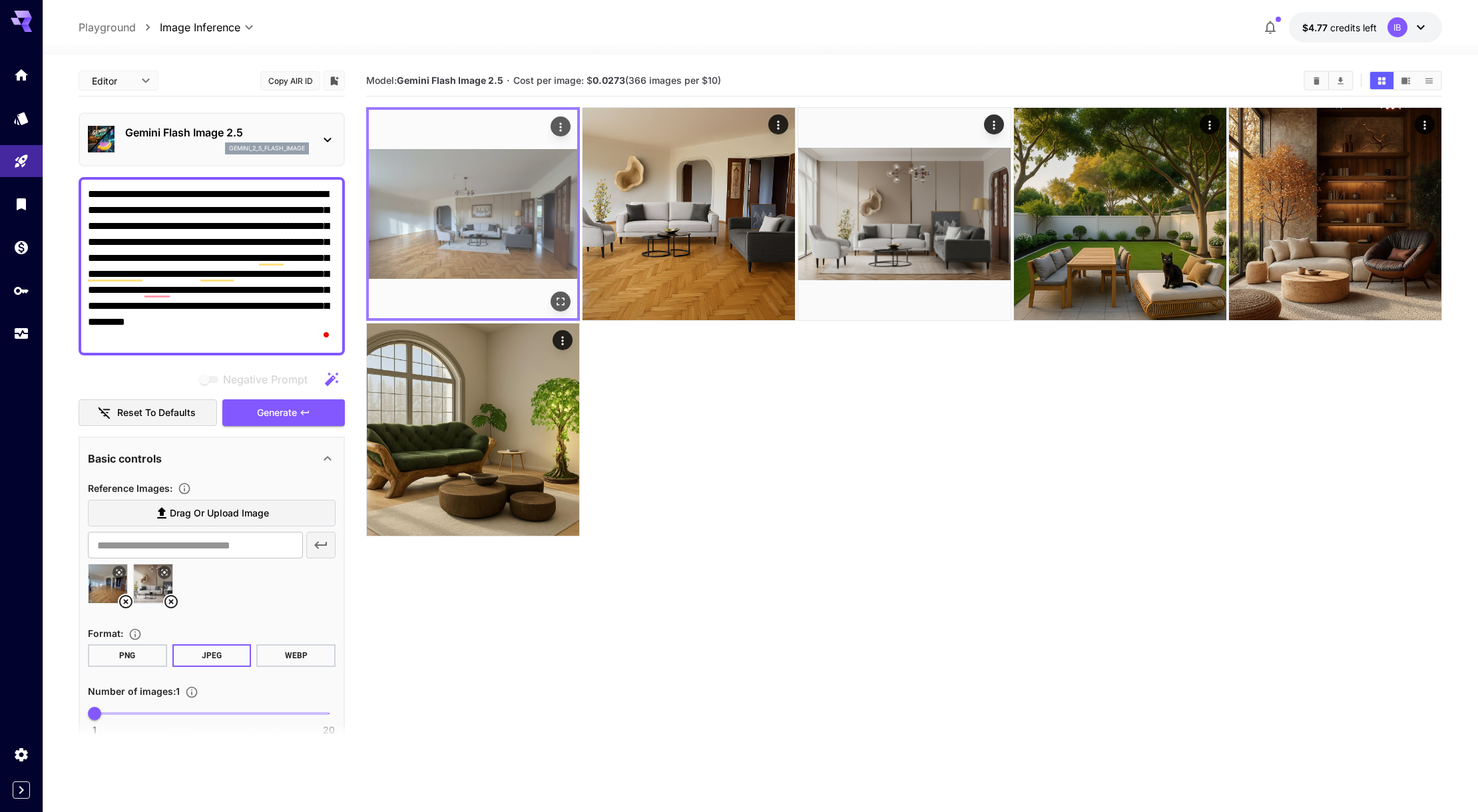
click at [480, 223] on img at bounding box center [473, 214] width 209 height 209
click at [564, 297] on icon "Open in fullscreen" at bounding box center [561, 301] width 13 height 13
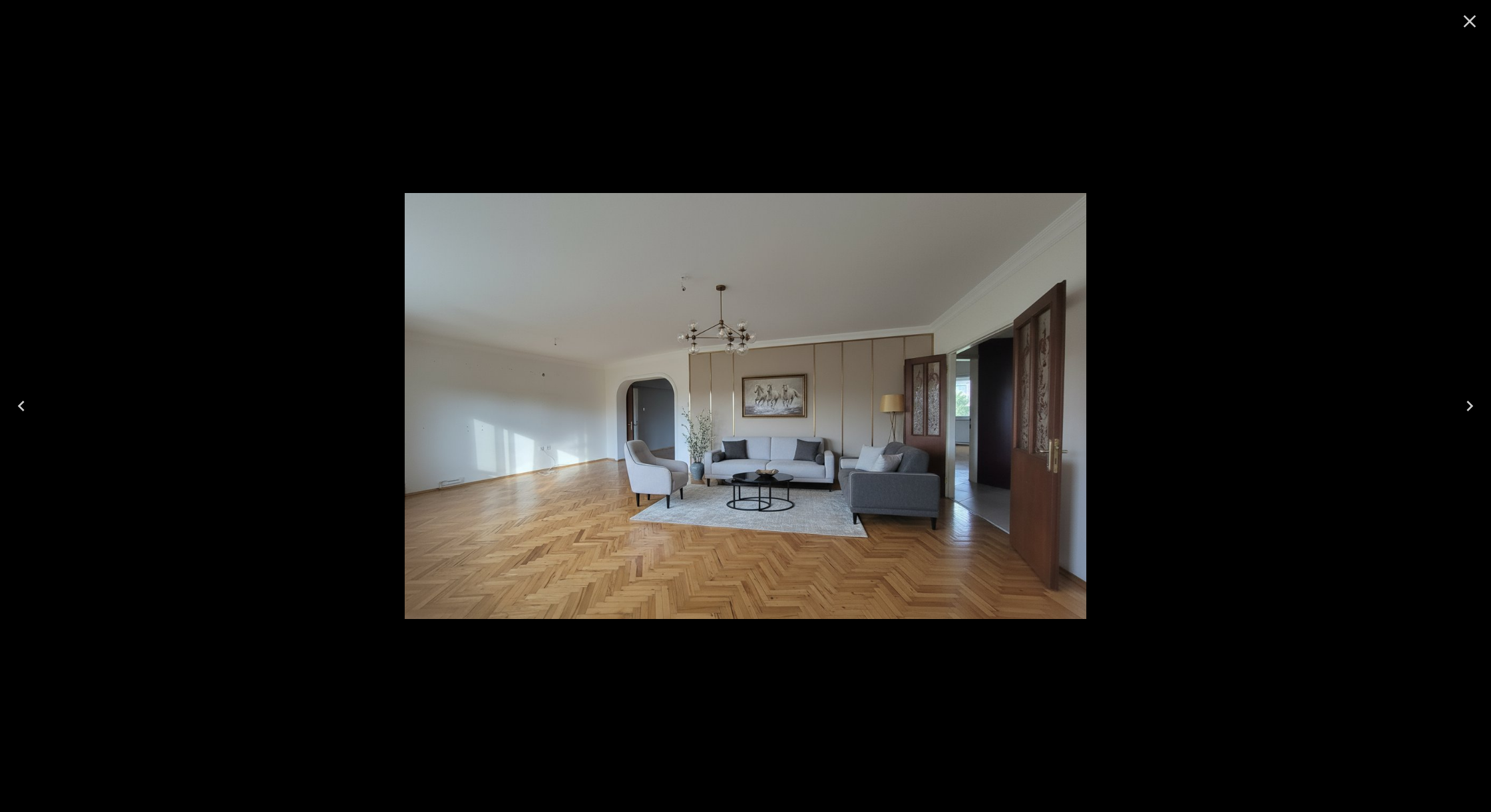
click at [1323, 317] on div at bounding box center [745, 406] width 1491 height 812
click at [1470, 16] on icon "Close" at bounding box center [1470, 21] width 21 height 21
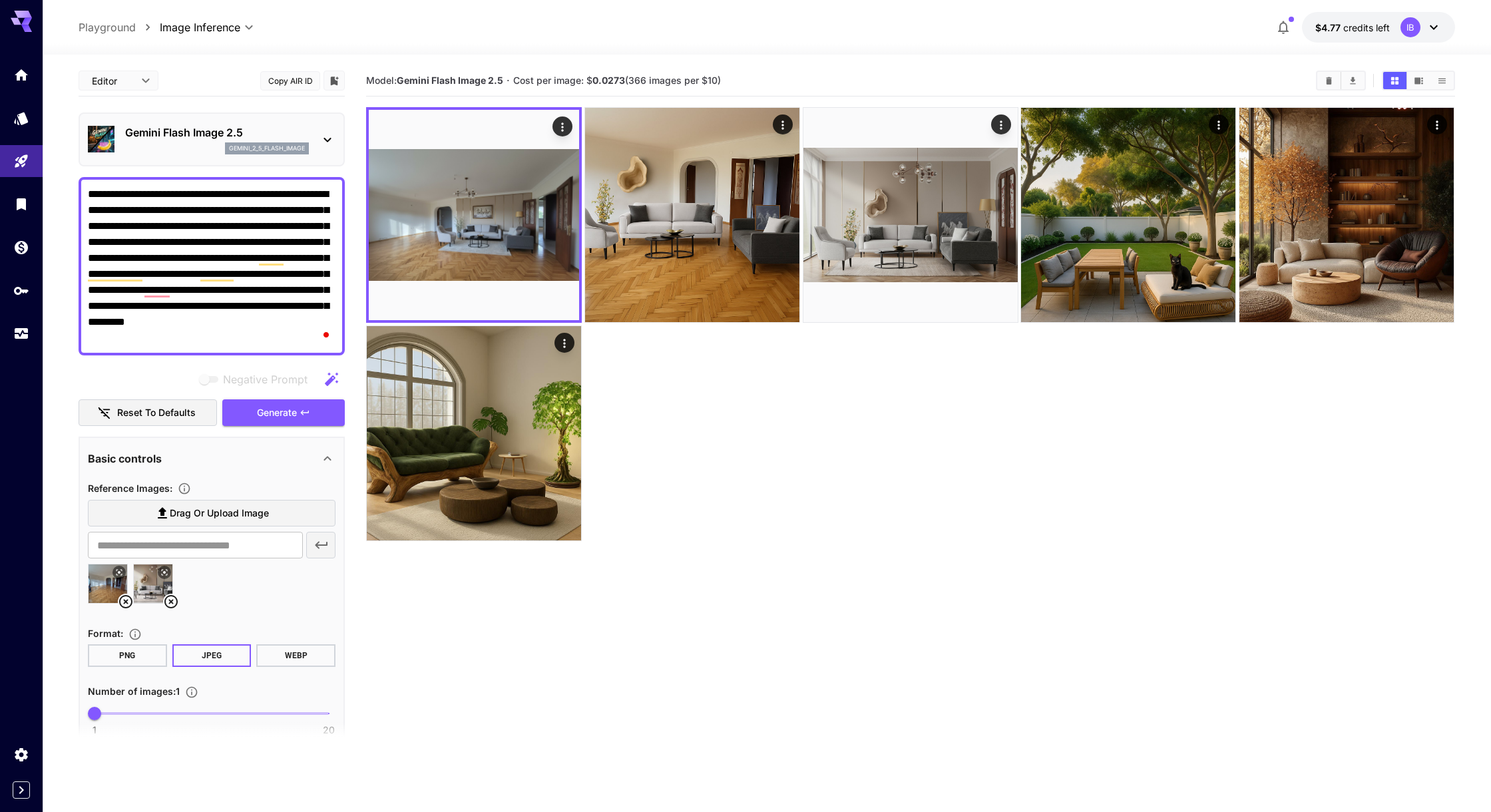
click at [114, 78] on body "**********" at bounding box center [745, 458] width 1491 height 917
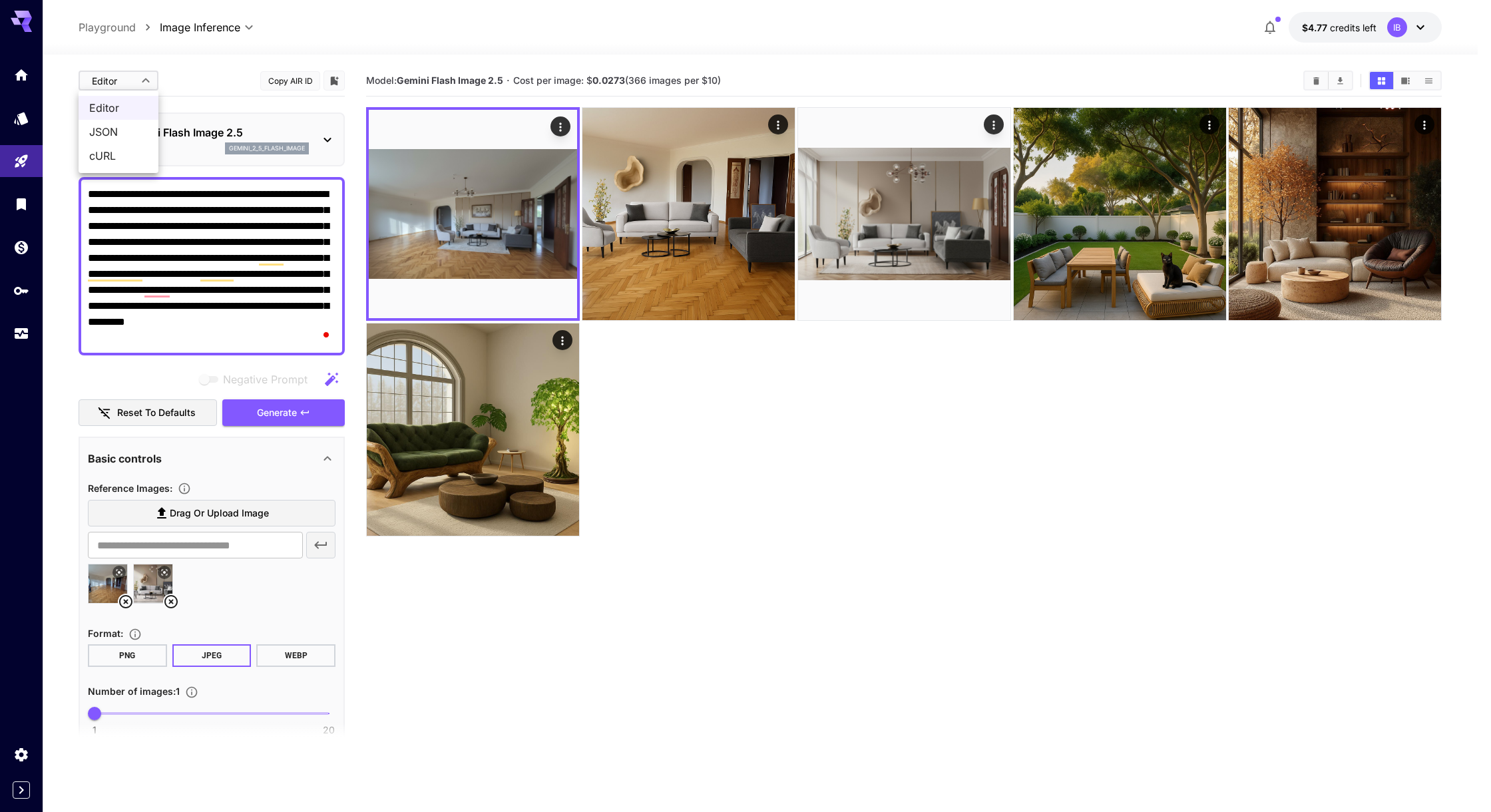
click at [139, 136] on span "JSON" at bounding box center [118, 132] width 59 height 16
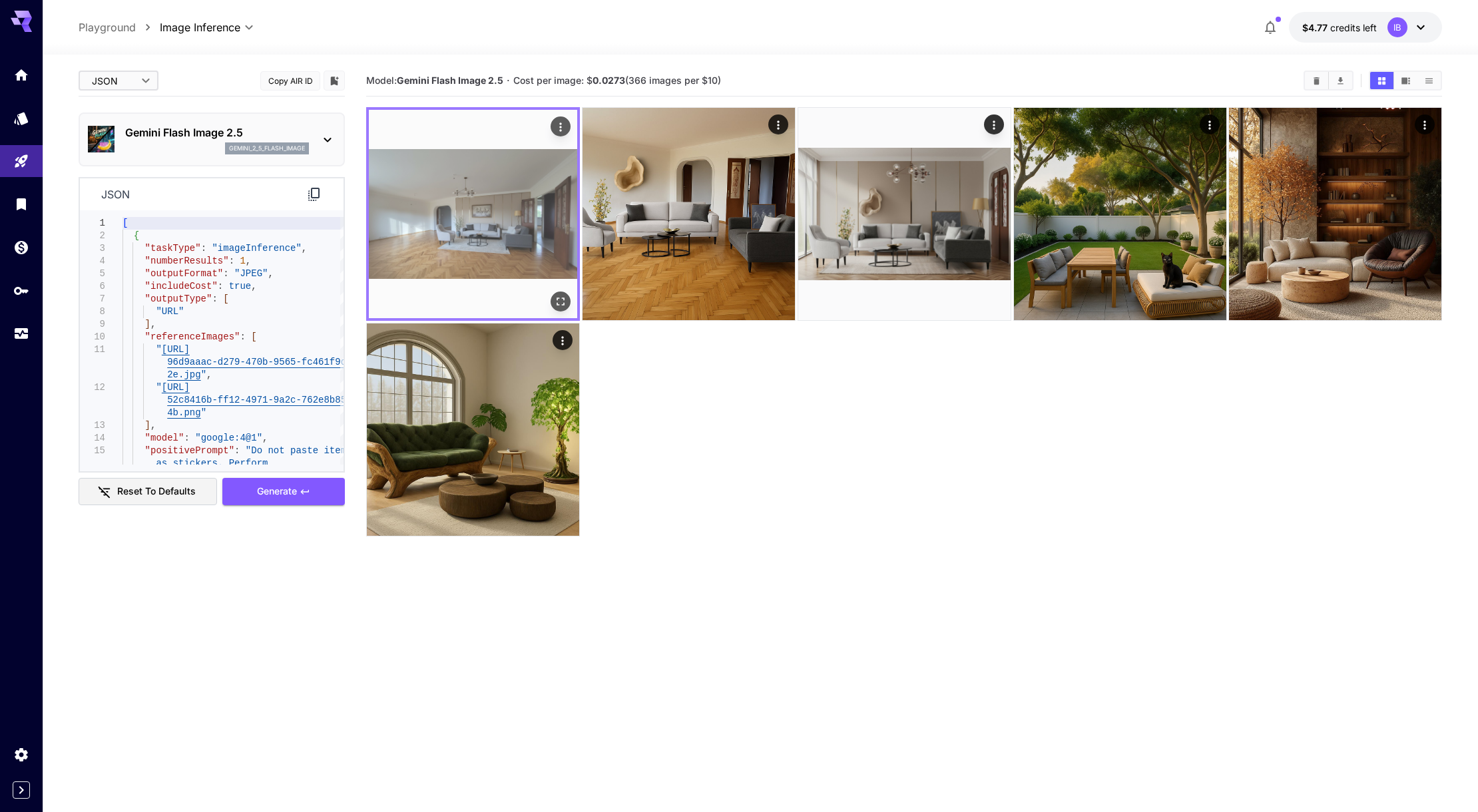
click at [523, 230] on img at bounding box center [473, 214] width 209 height 209
click at [563, 296] on icon "Open in fullscreen" at bounding box center [561, 301] width 13 height 13
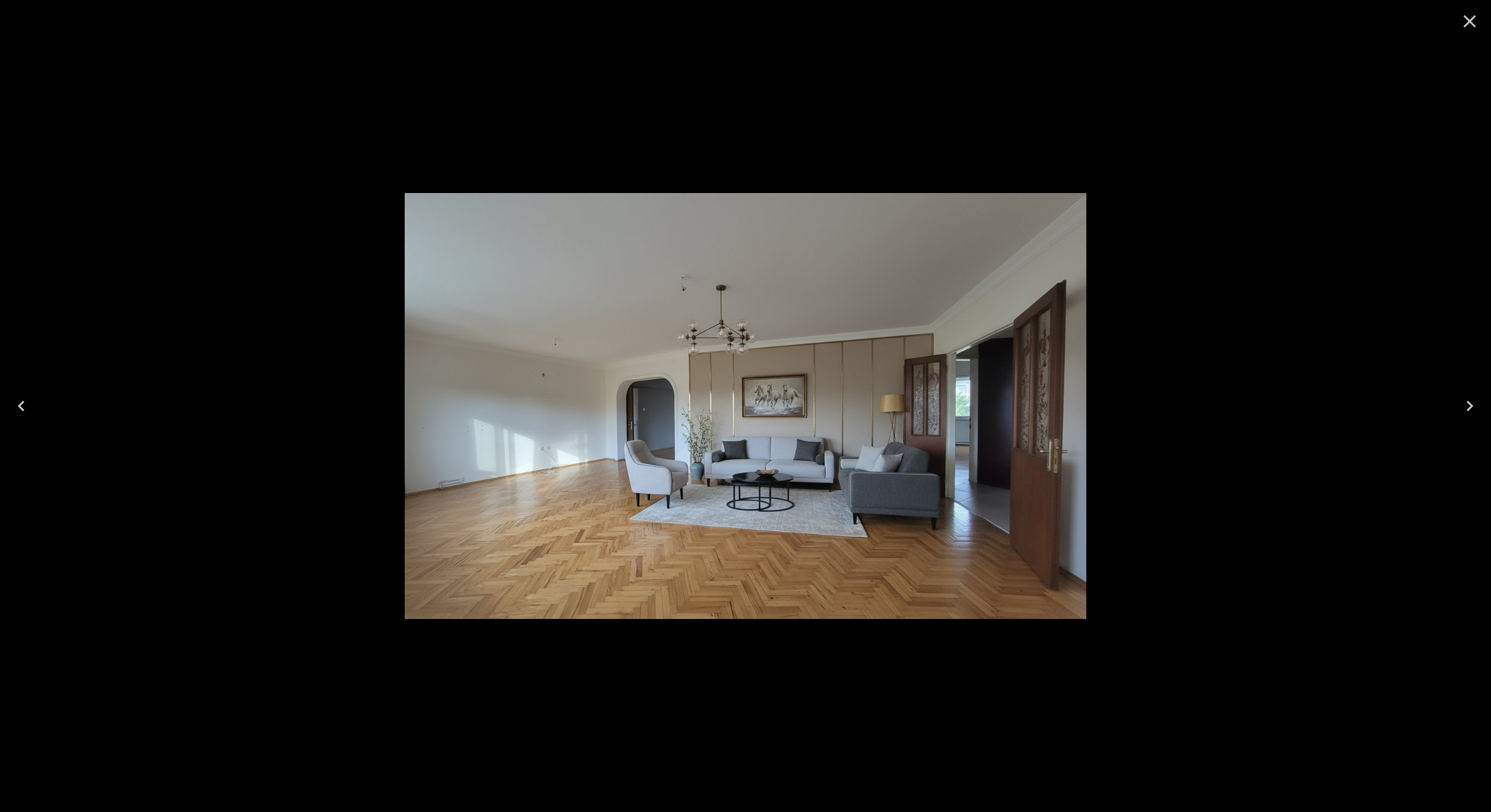
click at [1151, 314] on div at bounding box center [745, 406] width 1491 height 812
click at [1478, 19] on icon "Close" at bounding box center [1470, 21] width 21 height 21
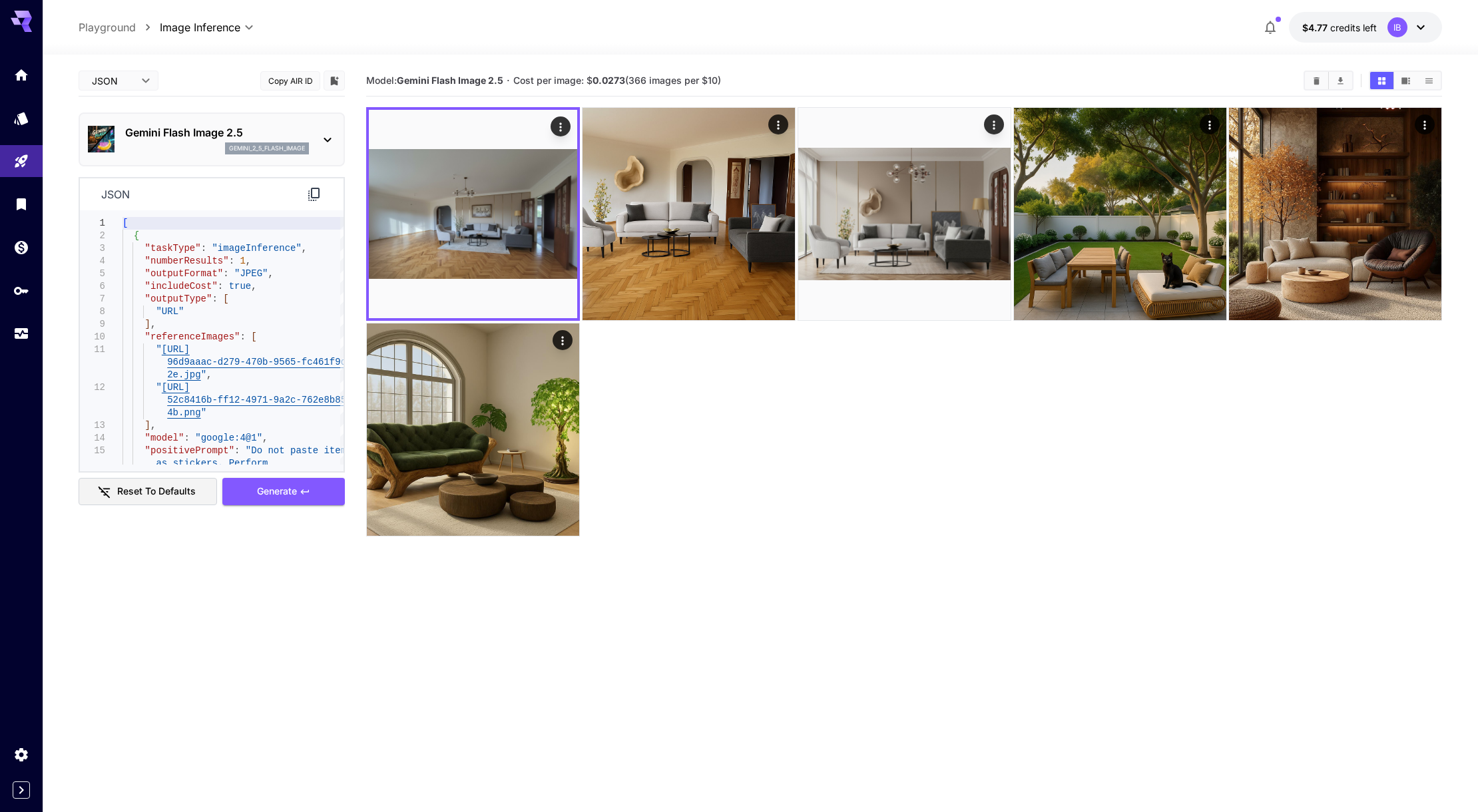
click at [148, 82] on body "**********" at bounding box center [739, 458] width 1478 height 917
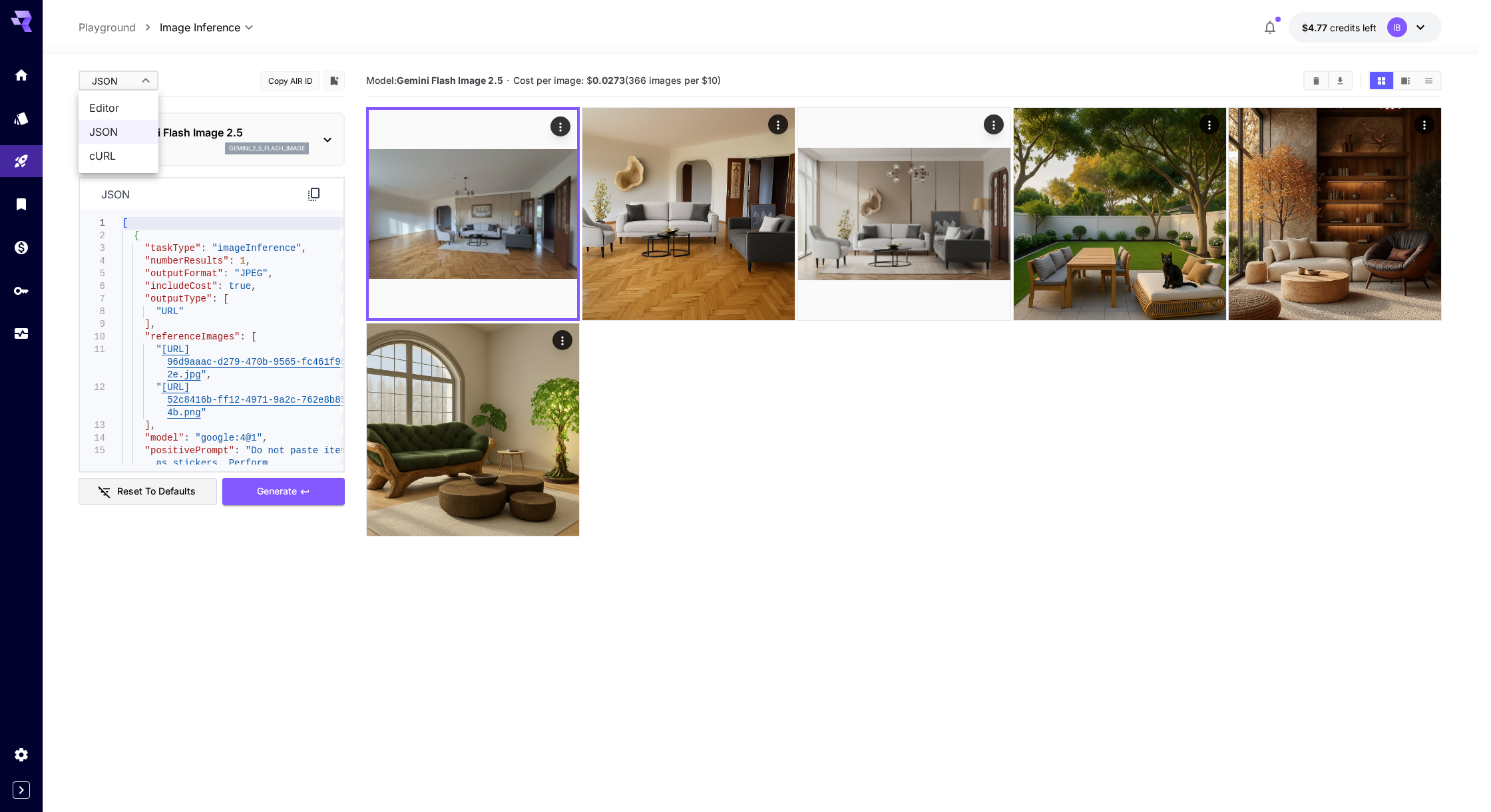
click at [136, 136] on span "JSON" at bounding box center [118, 132] width 59 height 16
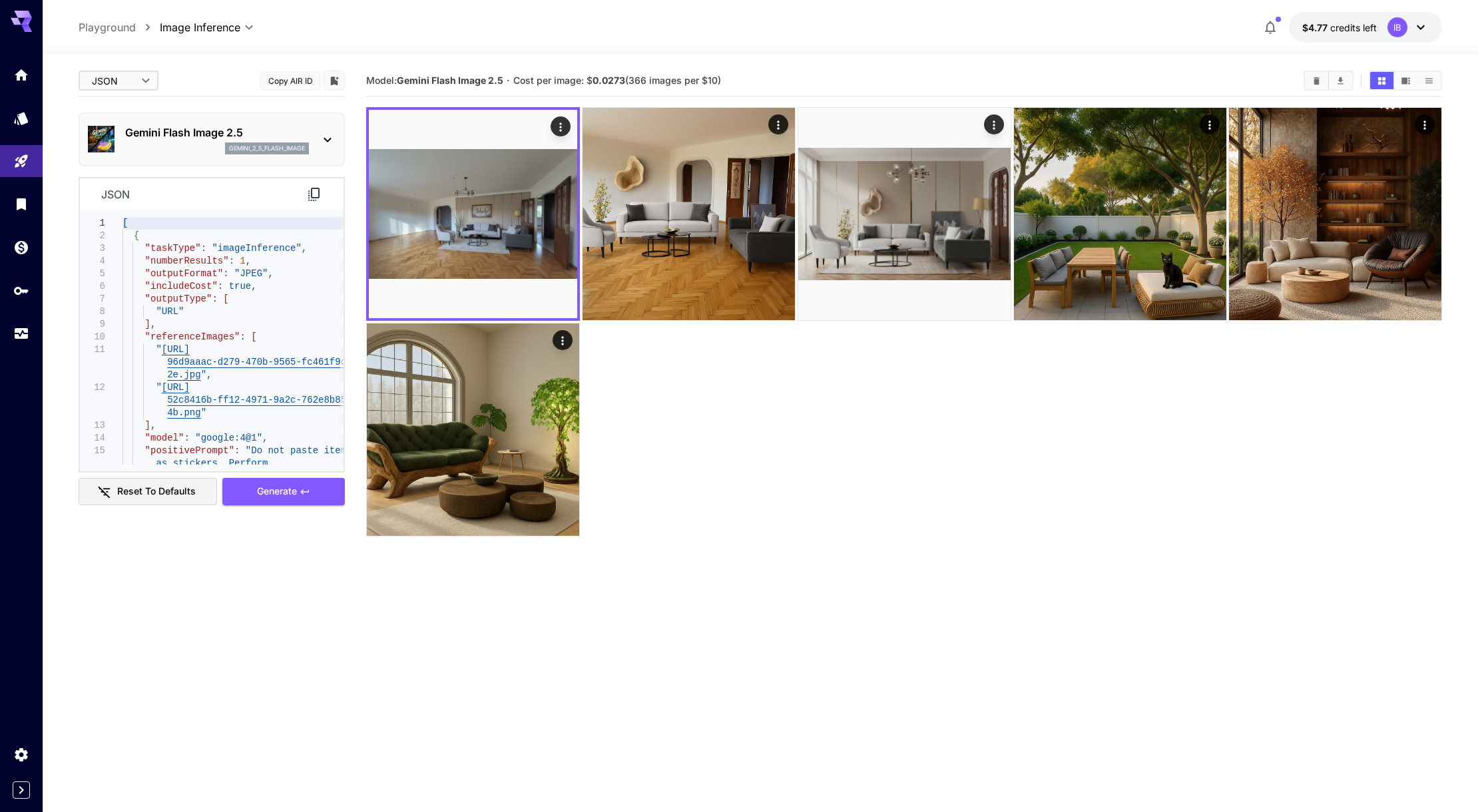
click at [134, 74] on body "**********" at bounding box center [739, 458] width 1478 height 917
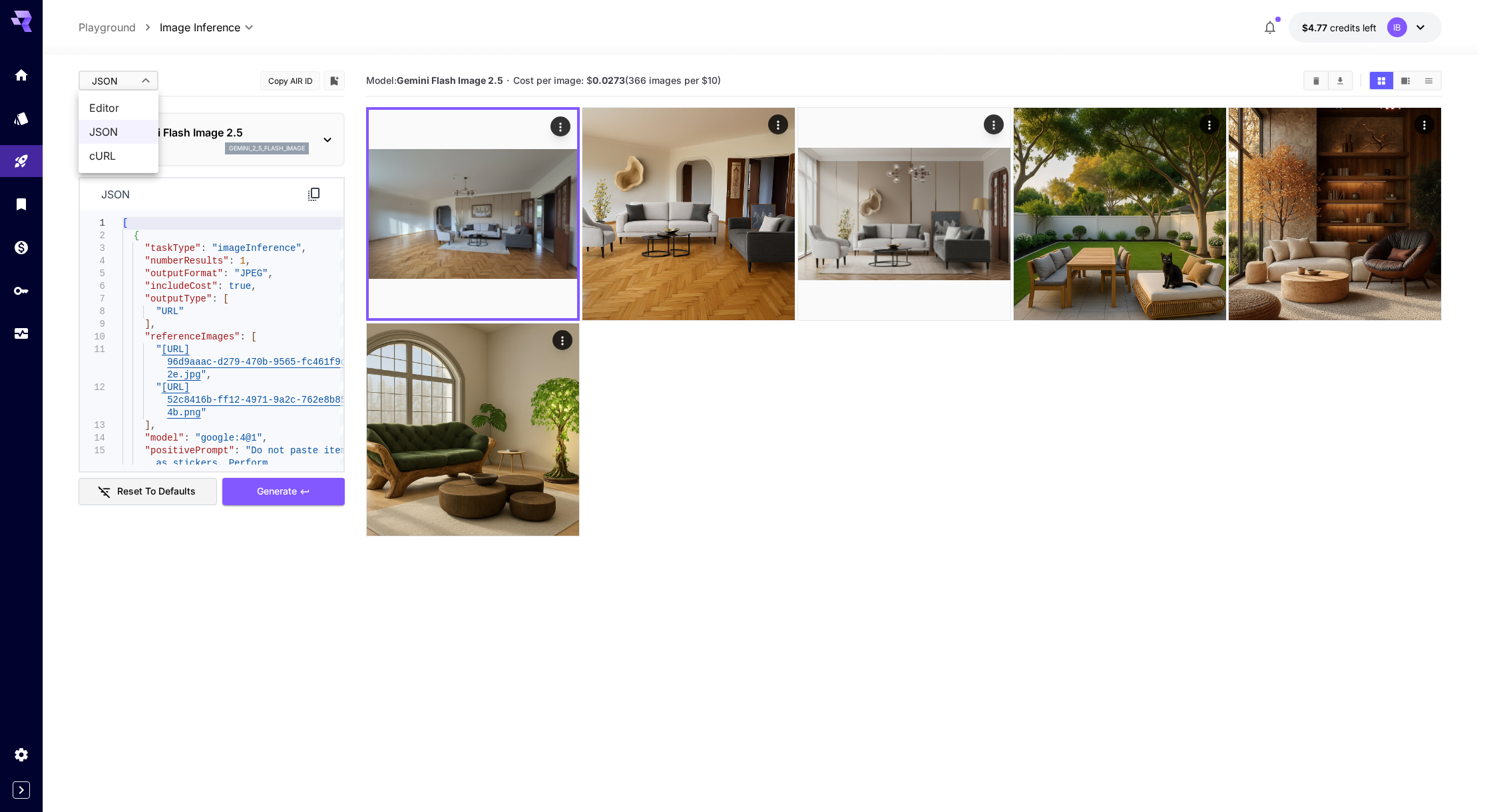
click at [146, 108] on span "Editor" at bounding box center [118, 108] width 59 height 16
type input "****"
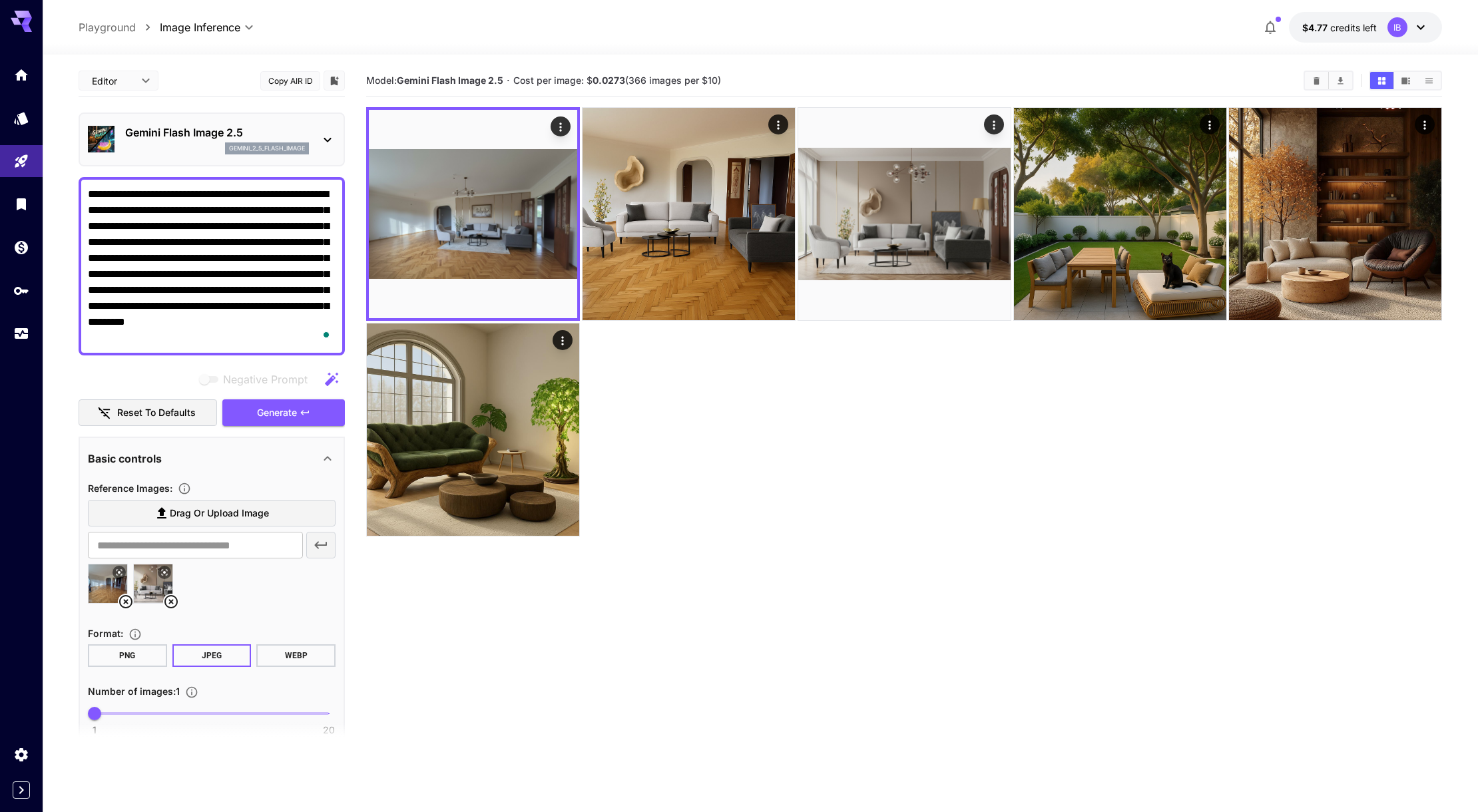
click at [102, 224] on textarea "**********" at bounding box center [211, 266] width 247 height 160
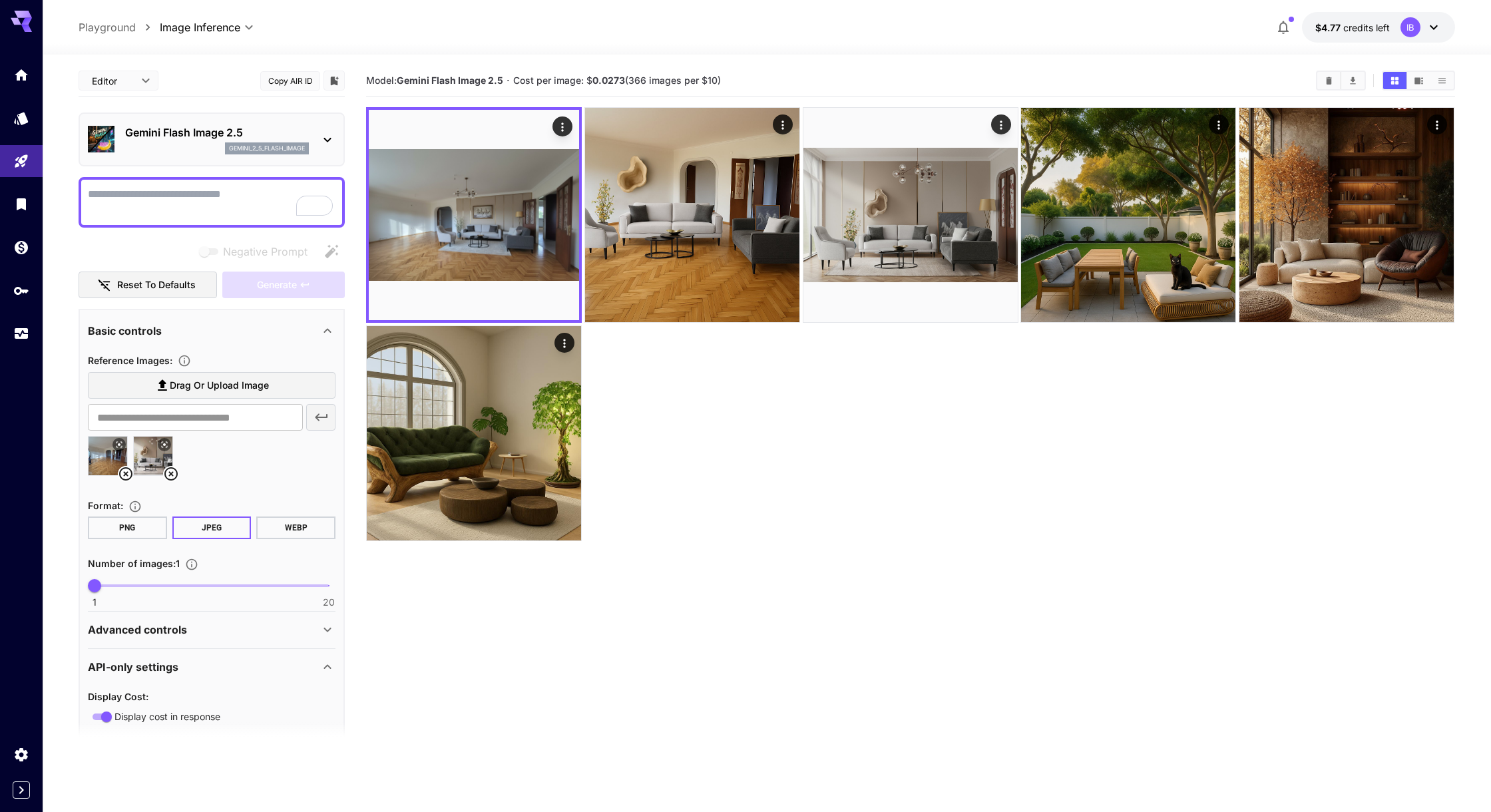
click at [126, 92] on body "**********" at bounding box center [745, 458] width 1491 height 917
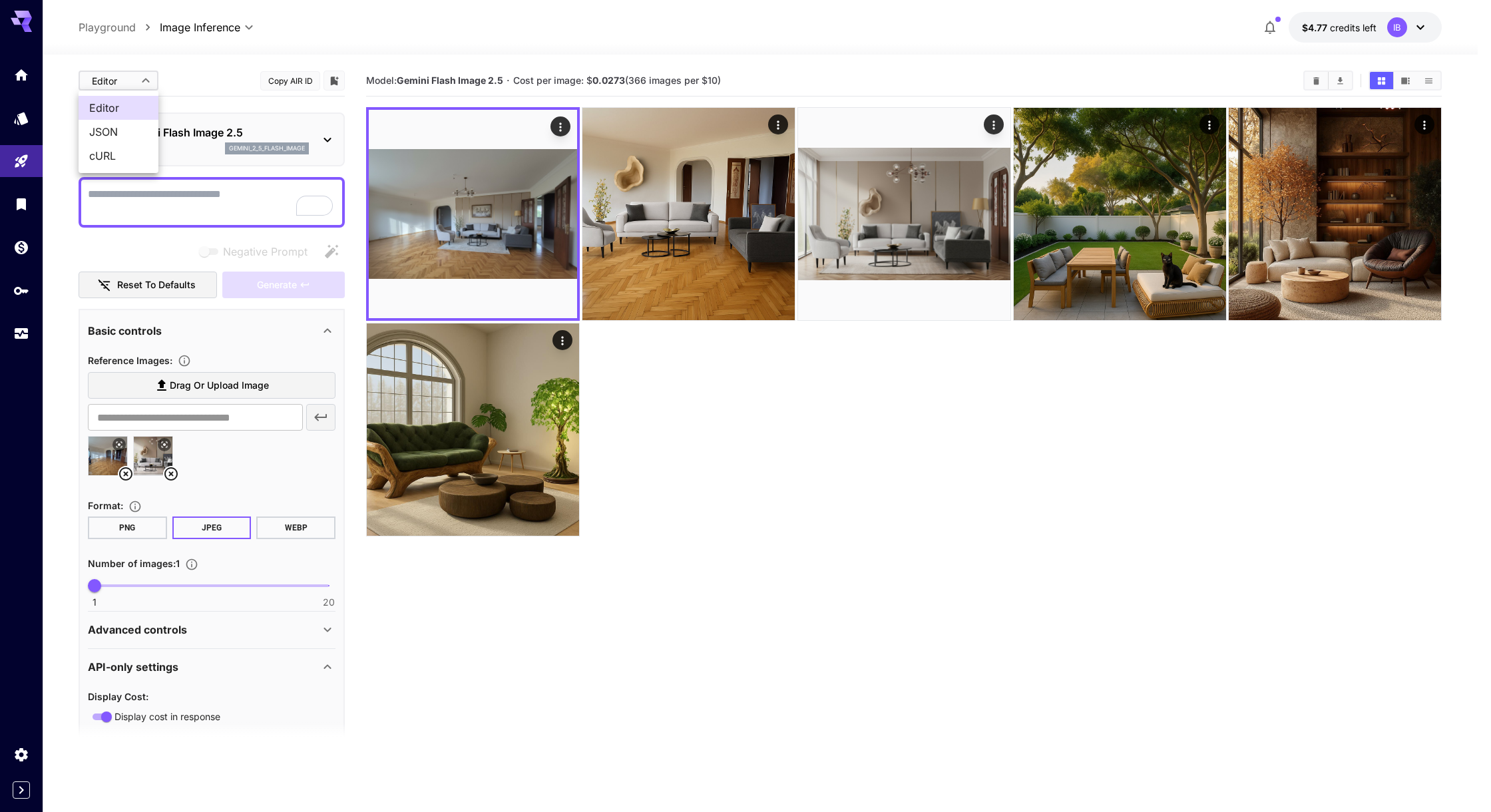
click at [132, 136] on span "JSON" at bounding box center [118, 132] width 59 height 16
type input "****"
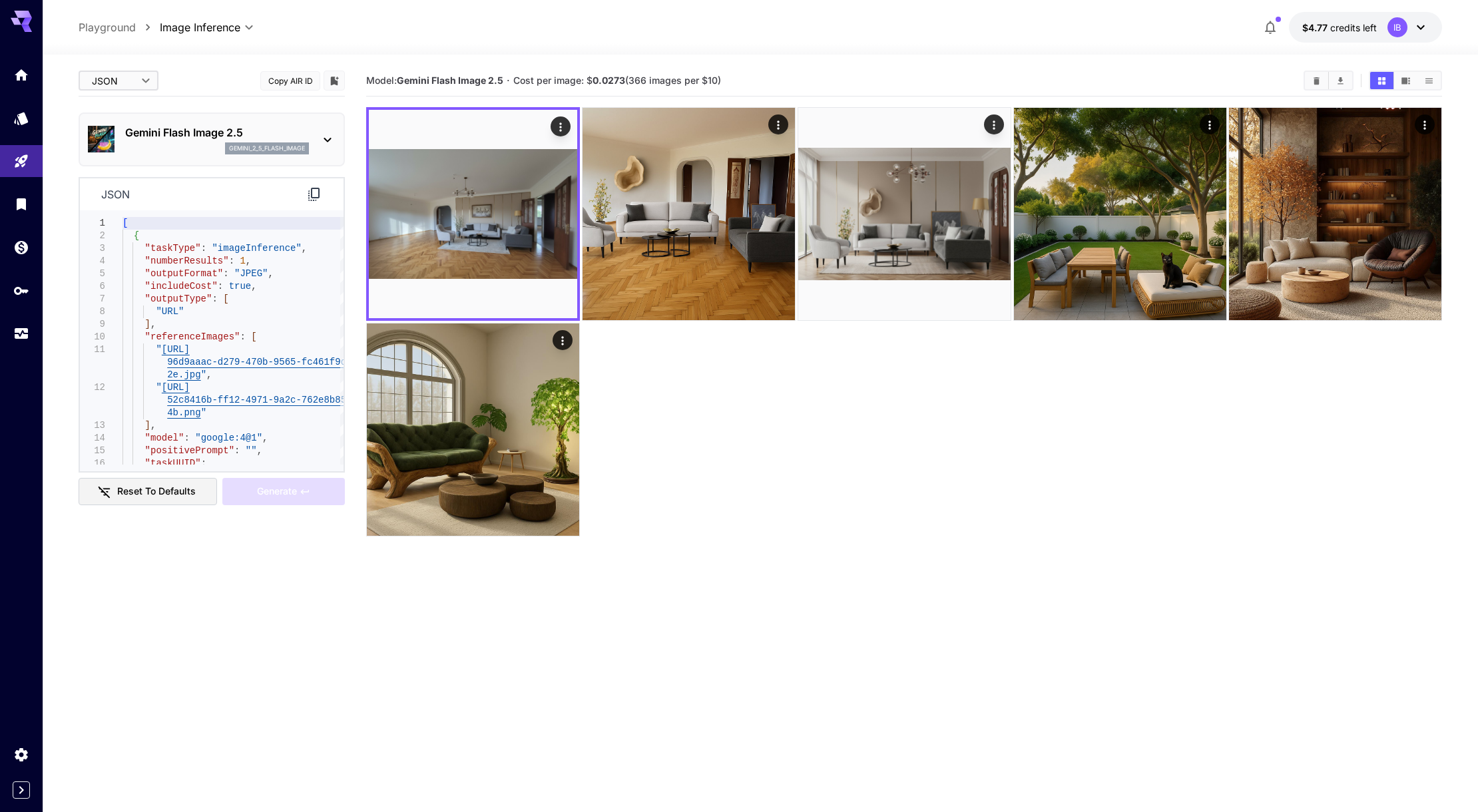
click at [313, 200] on icon at bounding box center [314, 194] width 11 height 13
click at [157, 136] on p "Gemini Flash Image 2.5" at bounding box center [217, 132] width 184 height 16
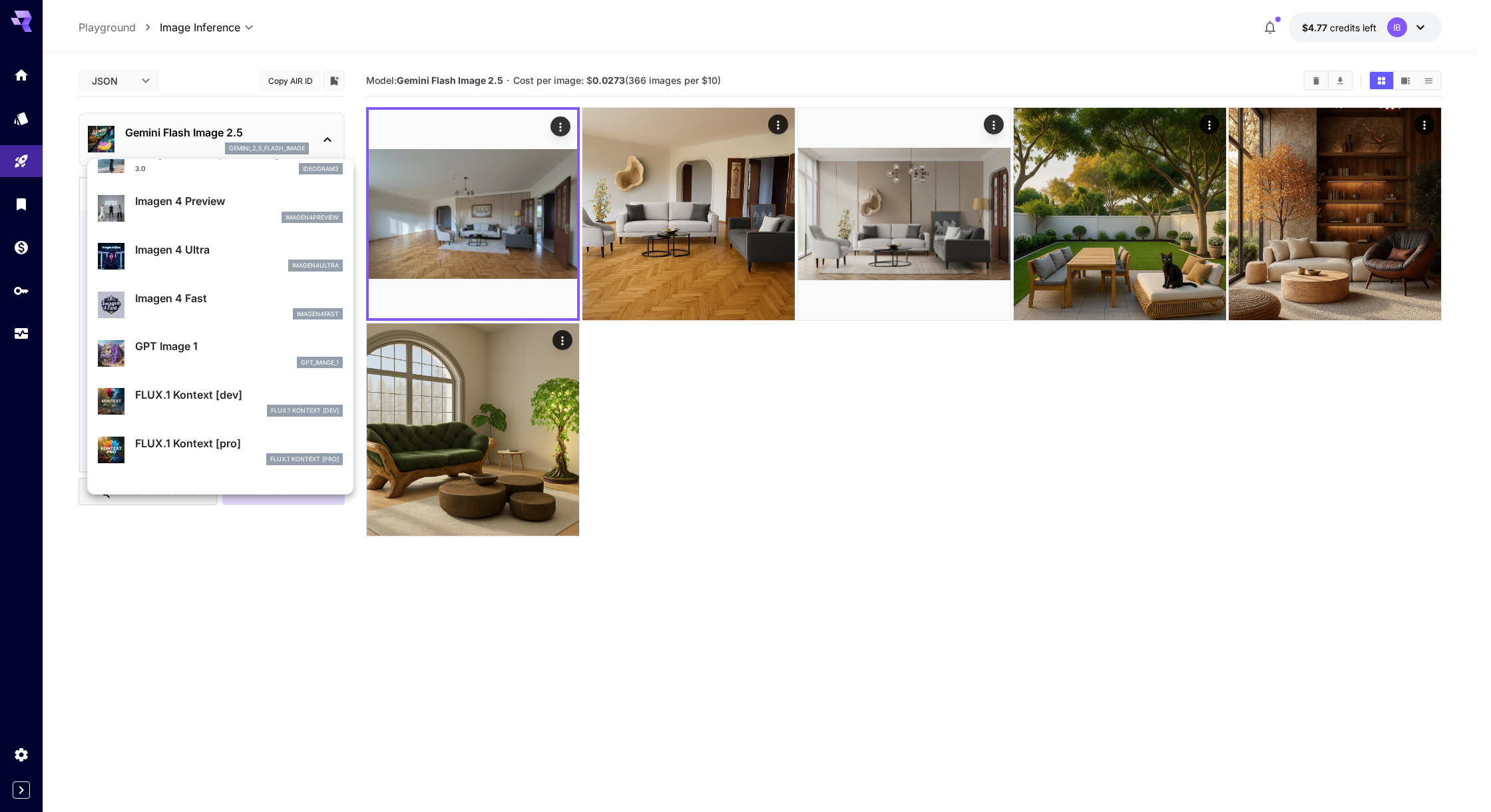
scroll to position [623, 0]
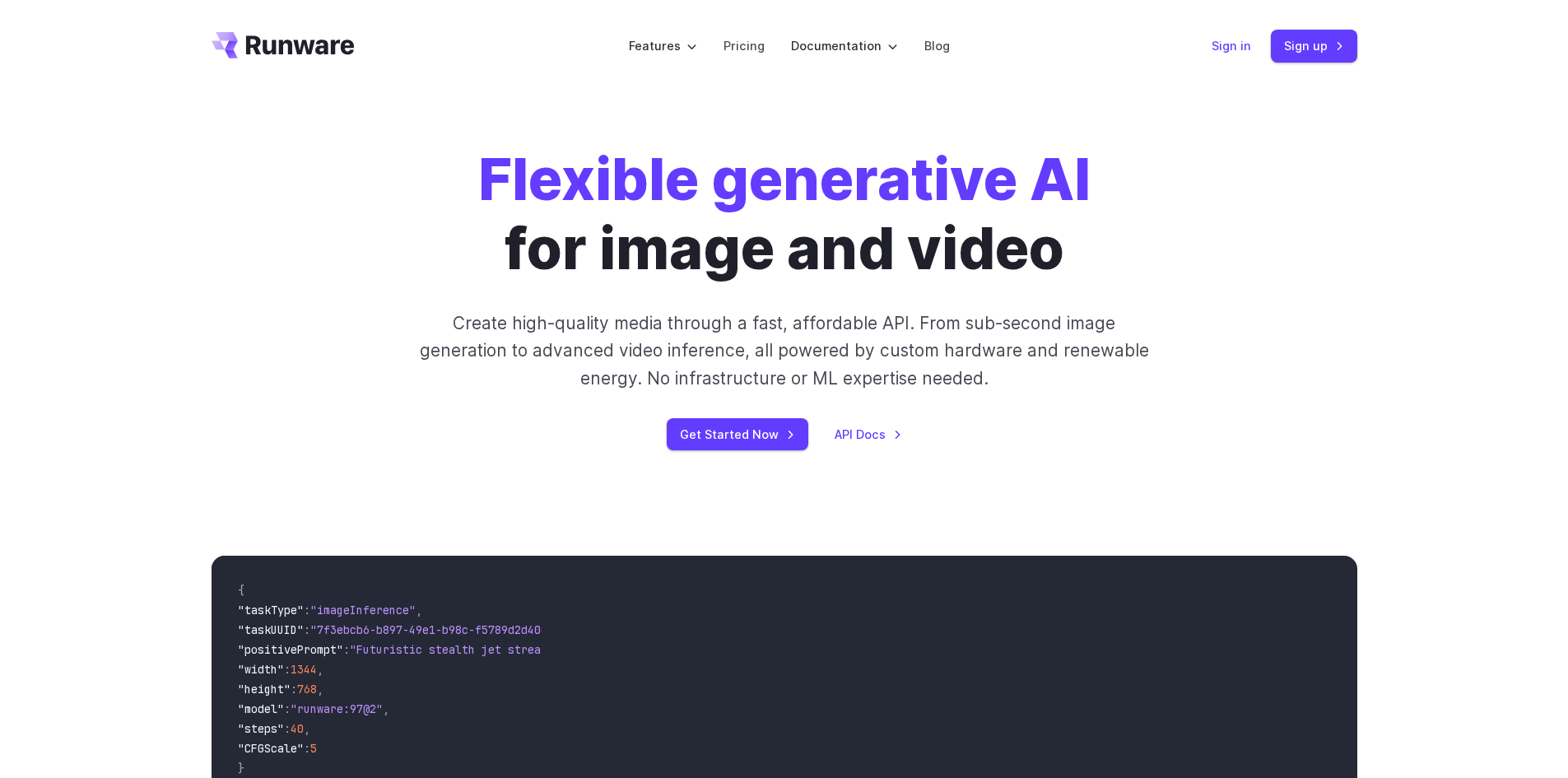
click at [1232, 50] on link "Sign in" at bounding box center [1232, 45] width 40 height 19
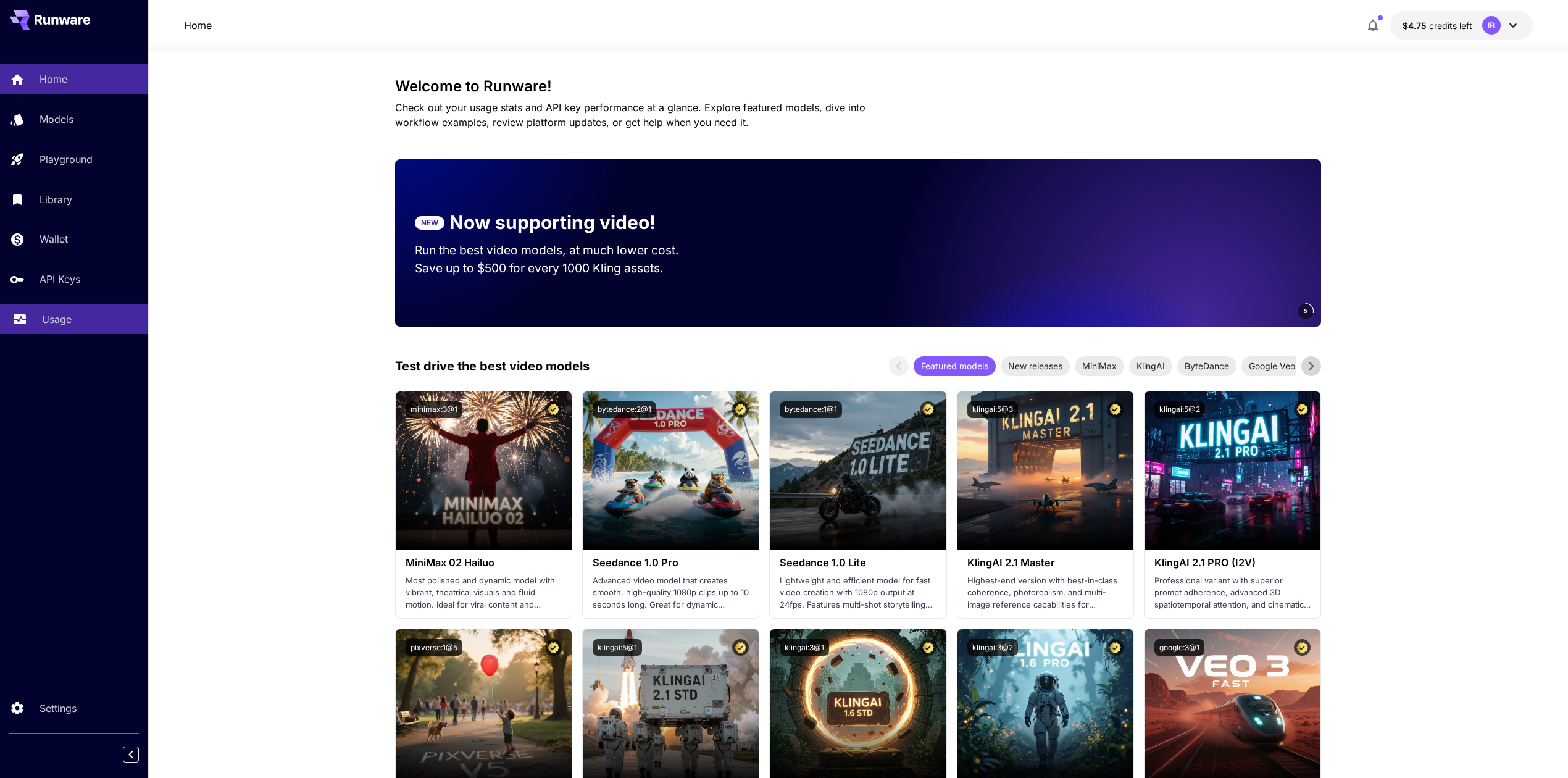
click at [72, 321] on div "Usage" at bounding box center [90, 319] width 96 height 15
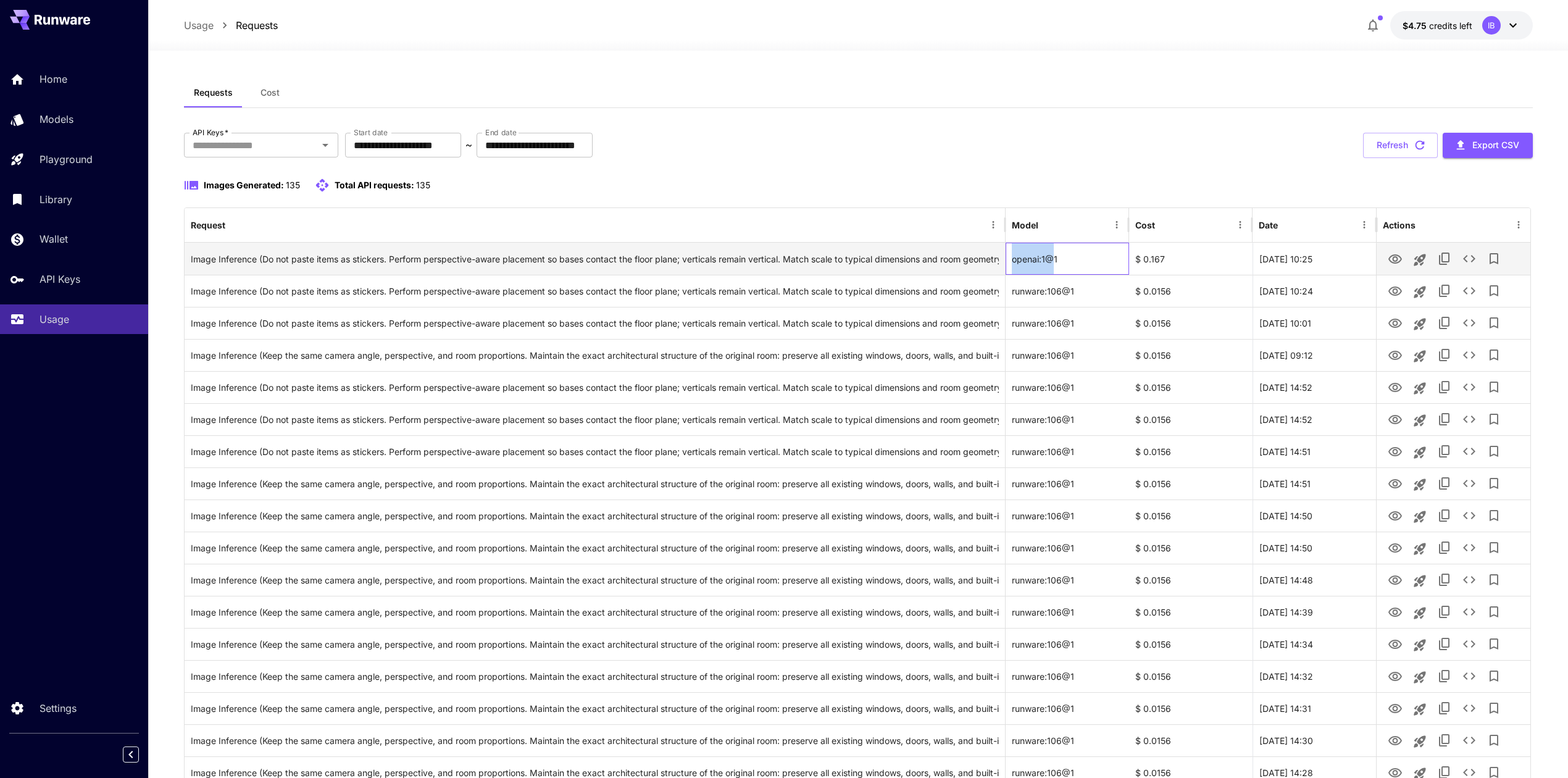
drag, startPoint x: 1010, startPoint y: 260, endPoint x: 1051, endPoint y: 262, distance: 41.0
click at [1051, 262] on div "openai:1@1" at bounding box center [1067, 259] width 123 height 32
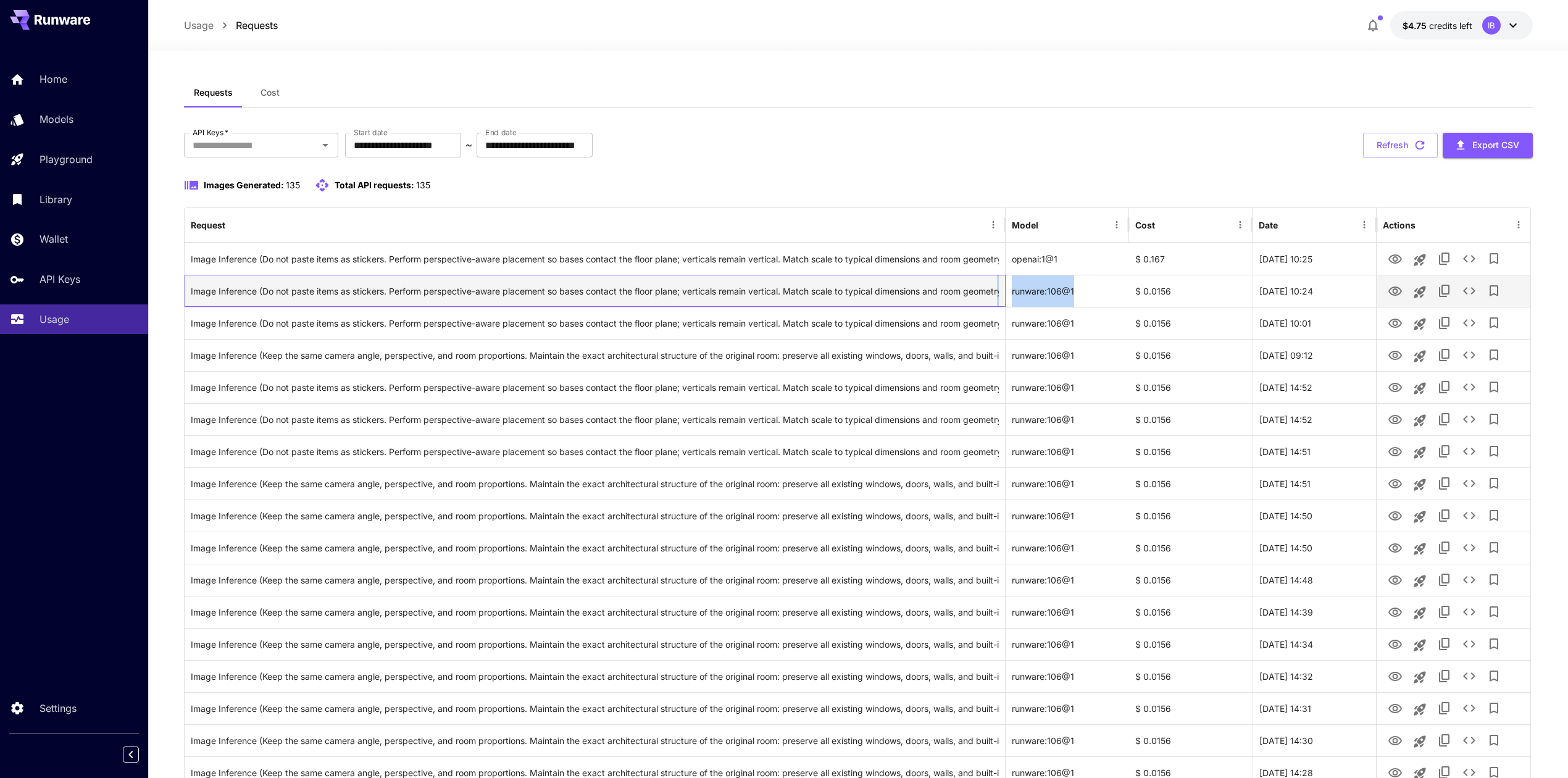
drag, startPoint x: 1006, startPoint y: 293, endPoint x: 1102, endPoint y: 292, distance: 96.0
click at [1102, 292] on div "Image Inference (Do not paste items as stickers. Perform perspective-aware plac…" at bounding box center [857, 291] width 1346 height 32
copy div "y; avoid tiny or oversized looks. Align furniture with room perspective lines; …"
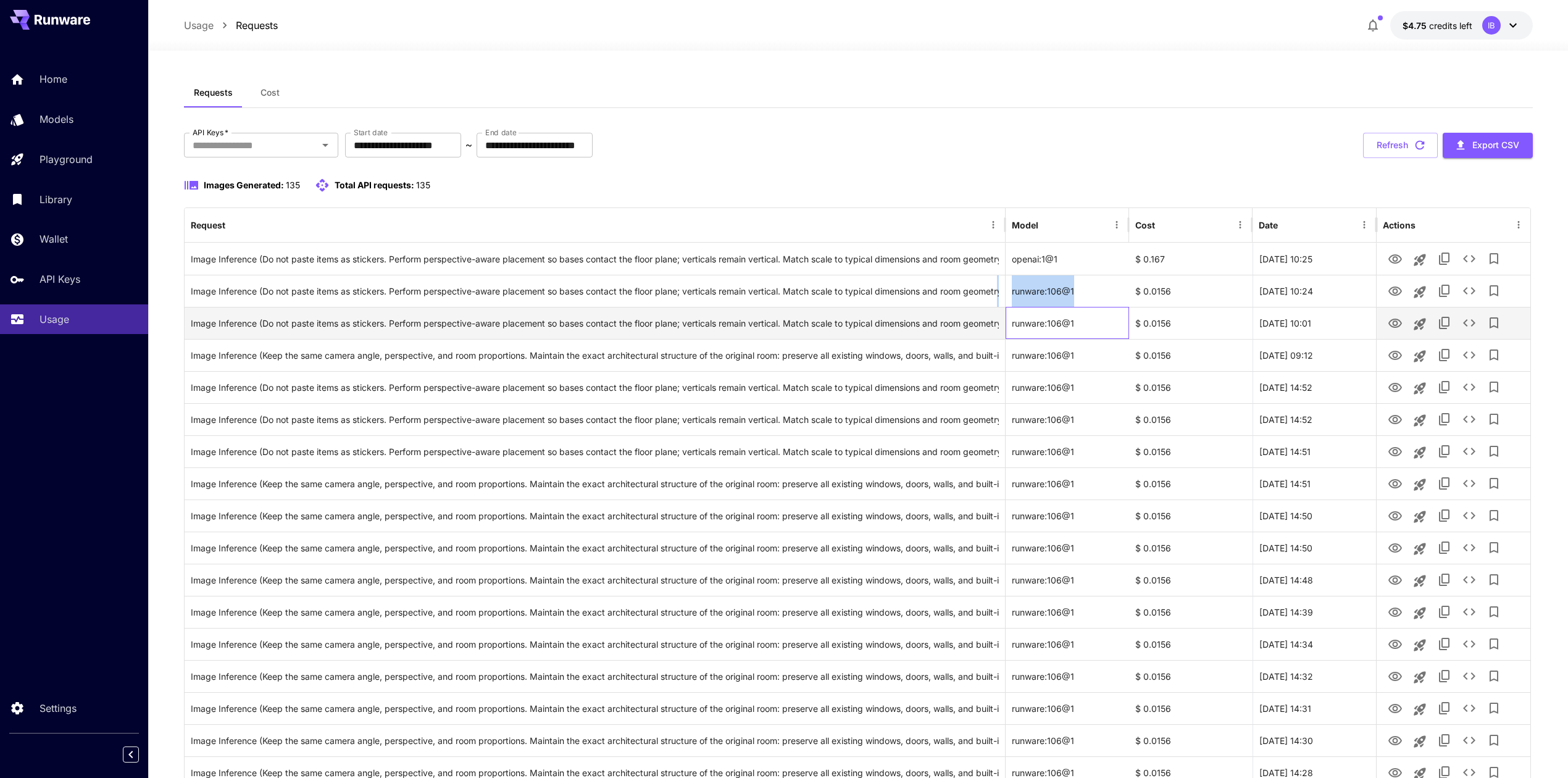
drag, startPoint x: 1107, startPoint y: 314, endPoint x: 1090, endPoint y: 307, distance: 18.4
click at [1104, 314] on div "runware:106@1" at bounding box center [1067, 323] width 123 height 32
drag, startPoint x: 1085, startPoint y: 288, endPoint x: 1011, endPoint y: 291, distance: 74.1
click at [1012, 291] on div "runware:106@1" at bounding box center [1067, 291] width 123 height 32
copy div "runware:106@1"
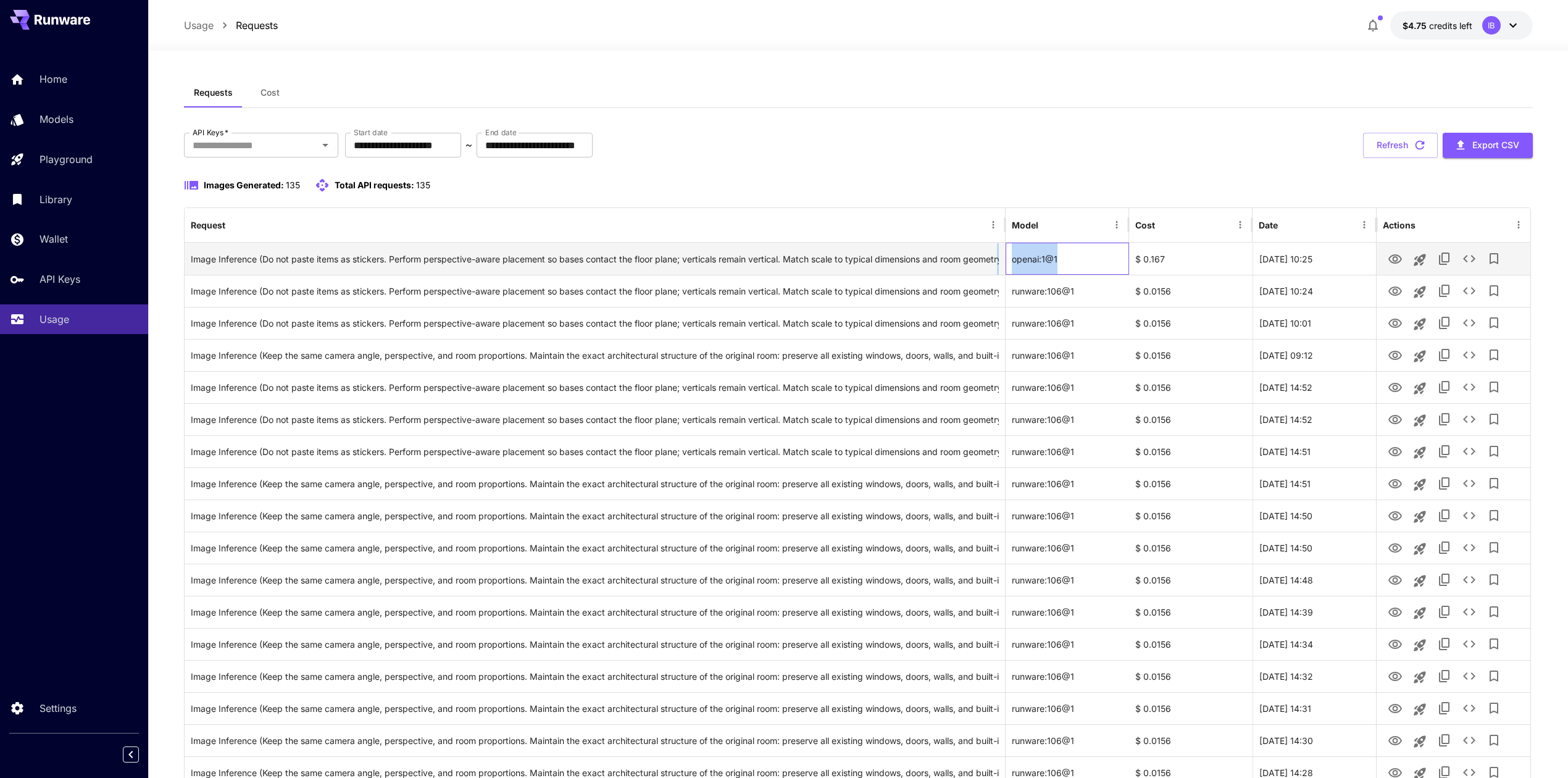
drag, startPoint x: 1083, startPoint y: 265, endPoint x: 1003, endPoint y: 263, distance: 80.0
click at [1003, 263] on div "Image Inference (Do not paste items as stickers. Perform perspective-aware plac…" at bounding box center [857, 259] width 1346 height 32
copy div "y; avoid tiny or oversized looks. Align furniture with room perspective lines; …"
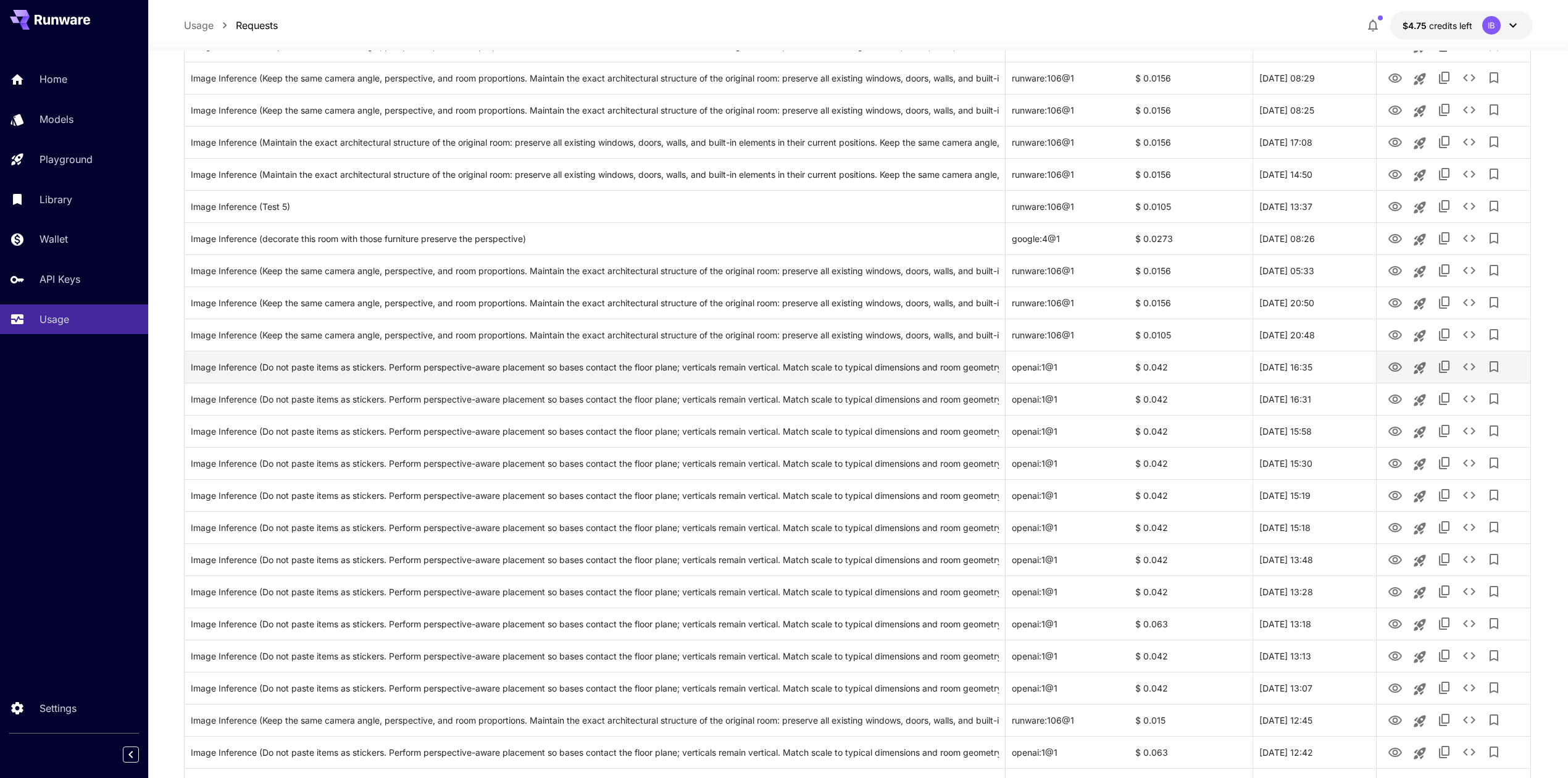
scroll to position [976, 0]
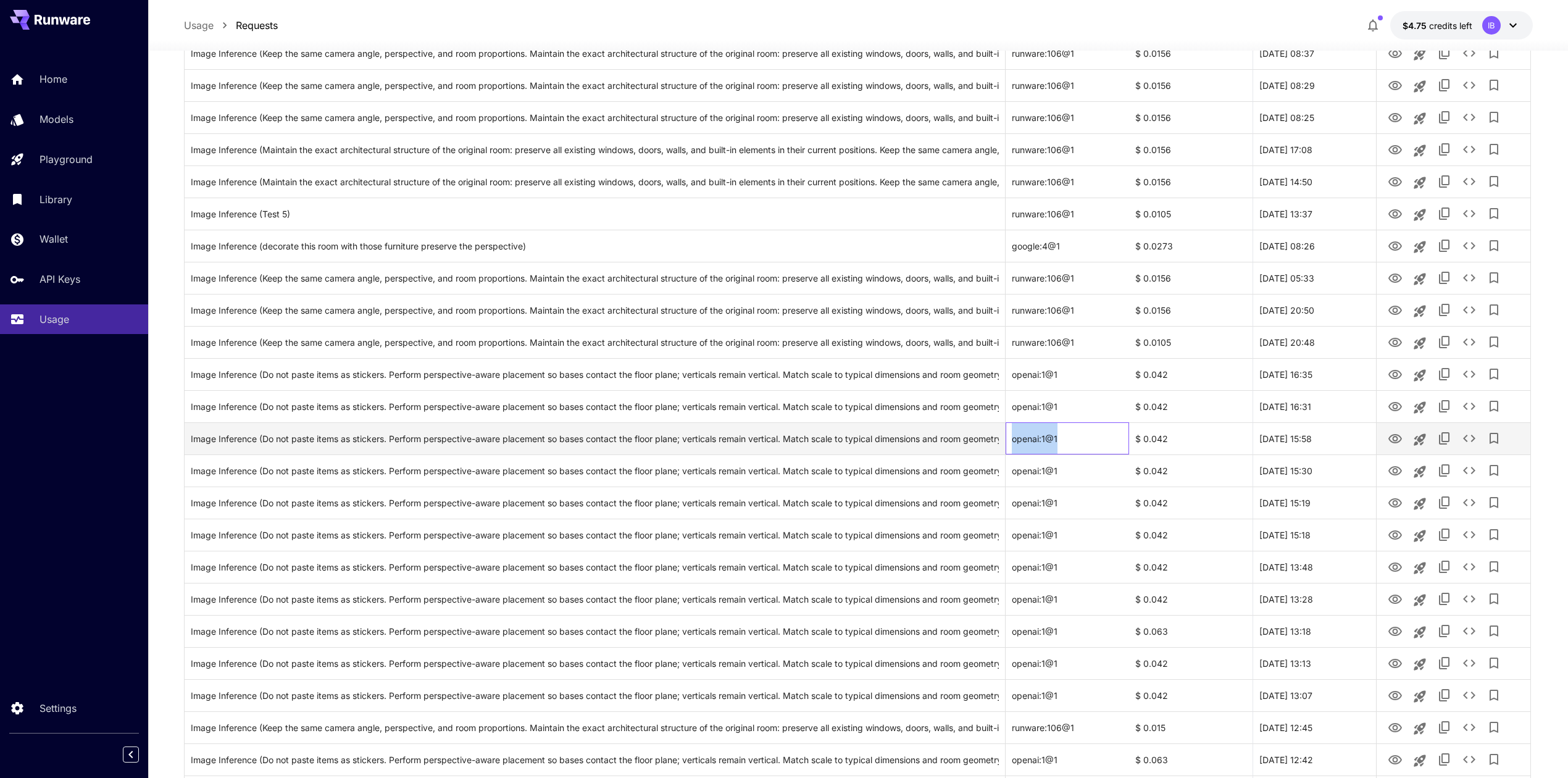
drag, startPoint x: 1061, startPoint y: 438, endPoint x: 1008, endPoint y: 442, distance: 53.2
click at [1010, 442] on div "openai:1@1" at bounding box center [1067, 438] width 123 height 32
copy div "openai:1@1"
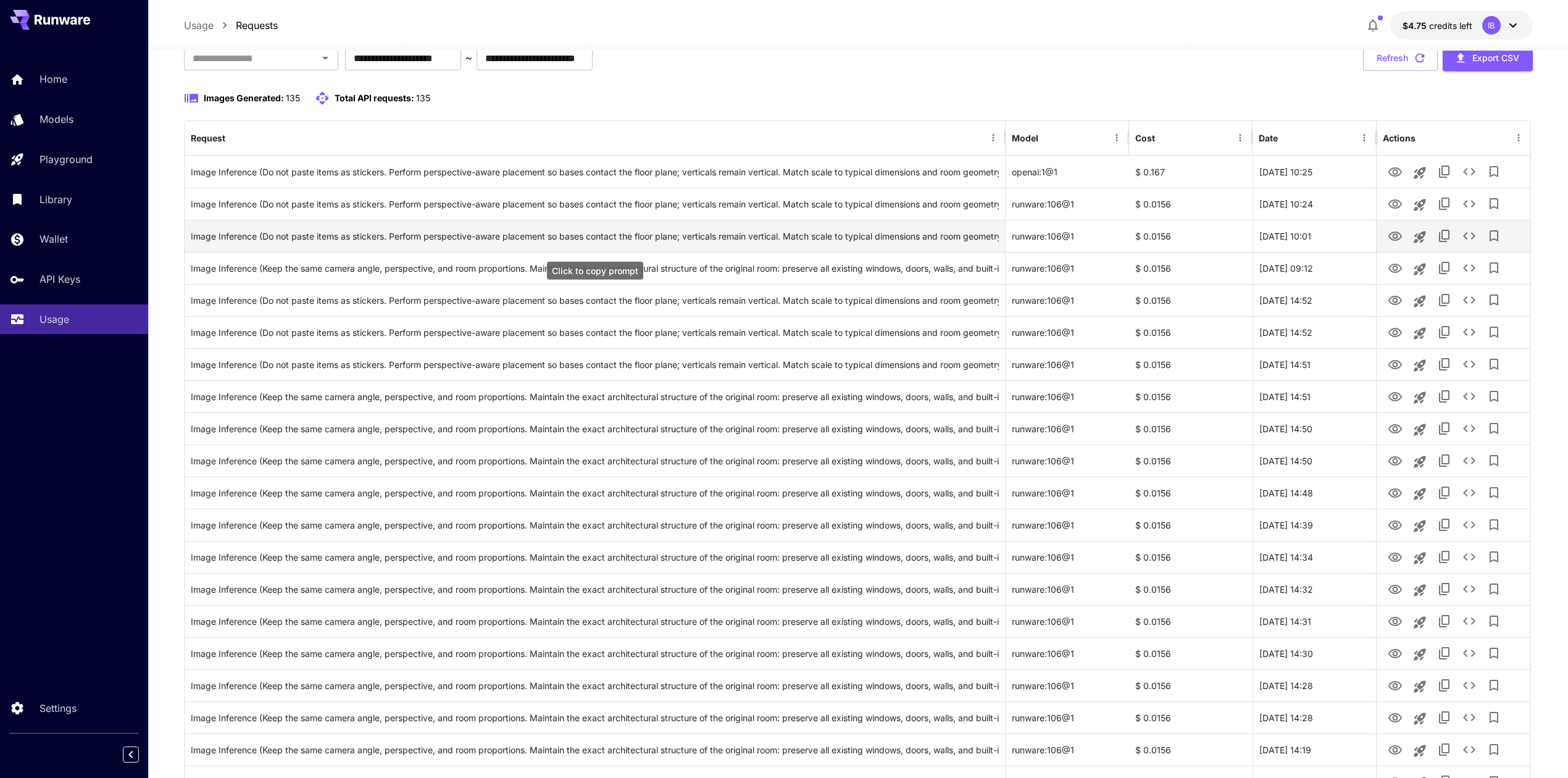
scroll to position [0, 0]
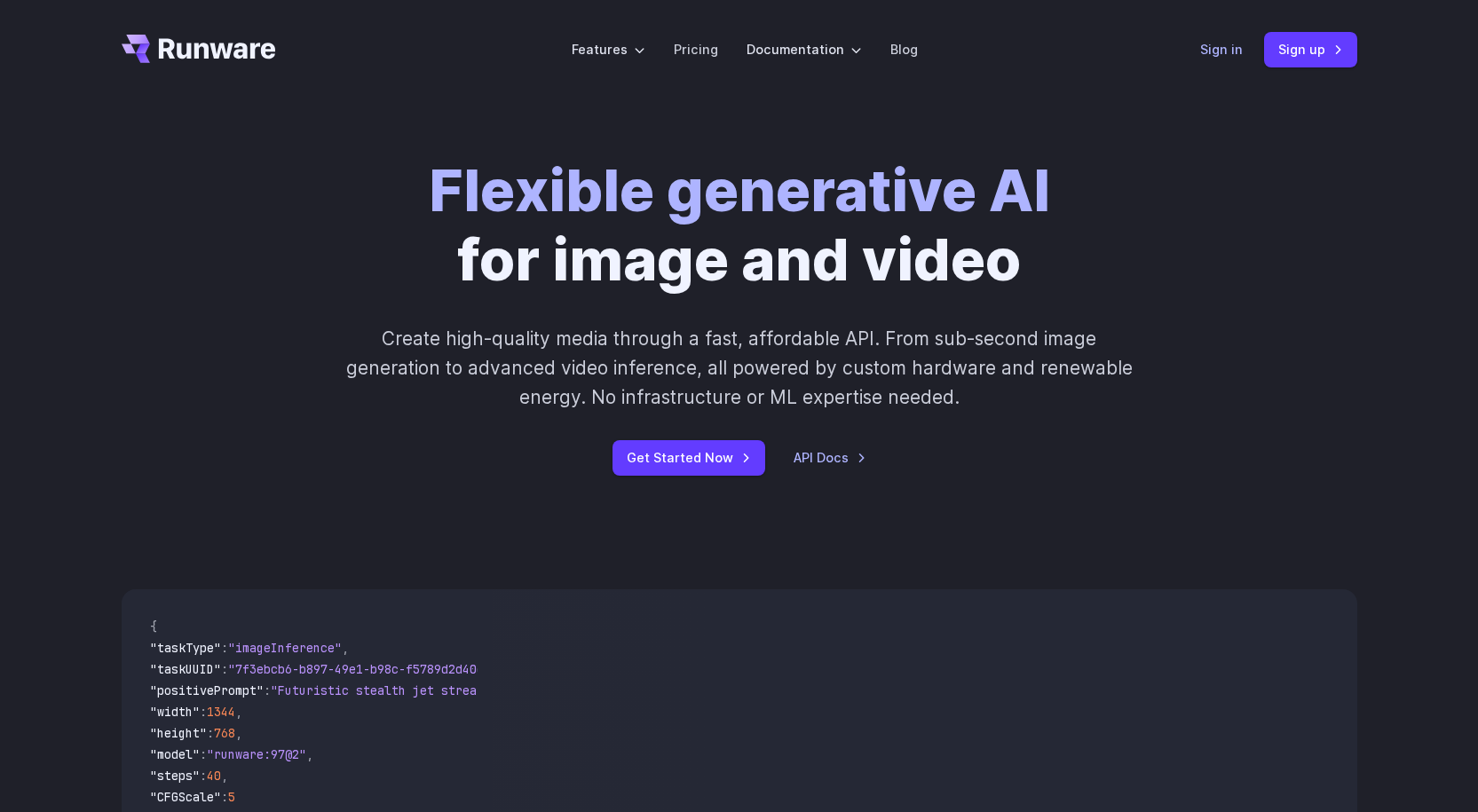
click at [1209, 48] on link "Sign in" at bounding box center [1221, 49] width 43 height 21
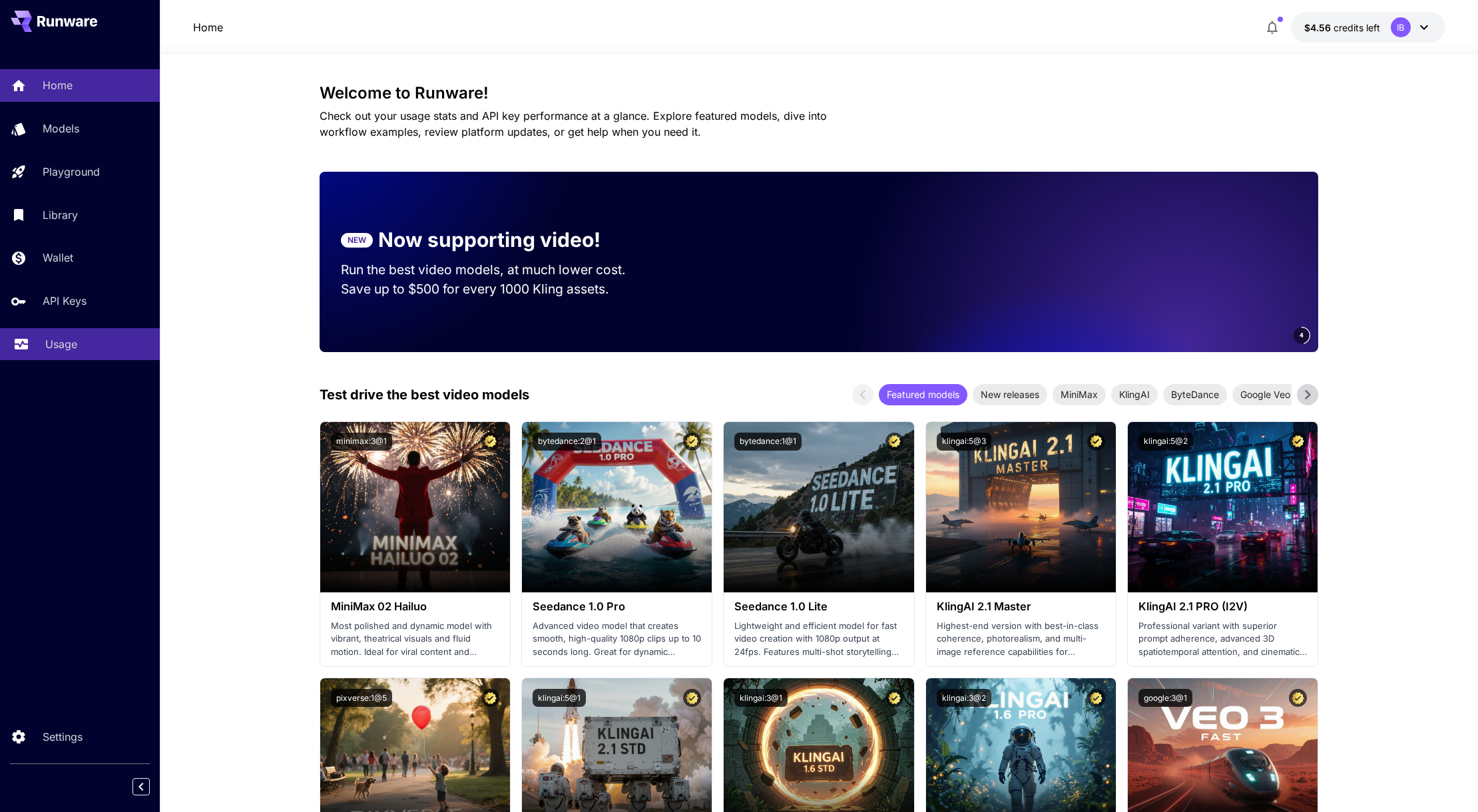
click at [80, 349] on div "Usage" at bounding box center [97, 344] width 104 height 16
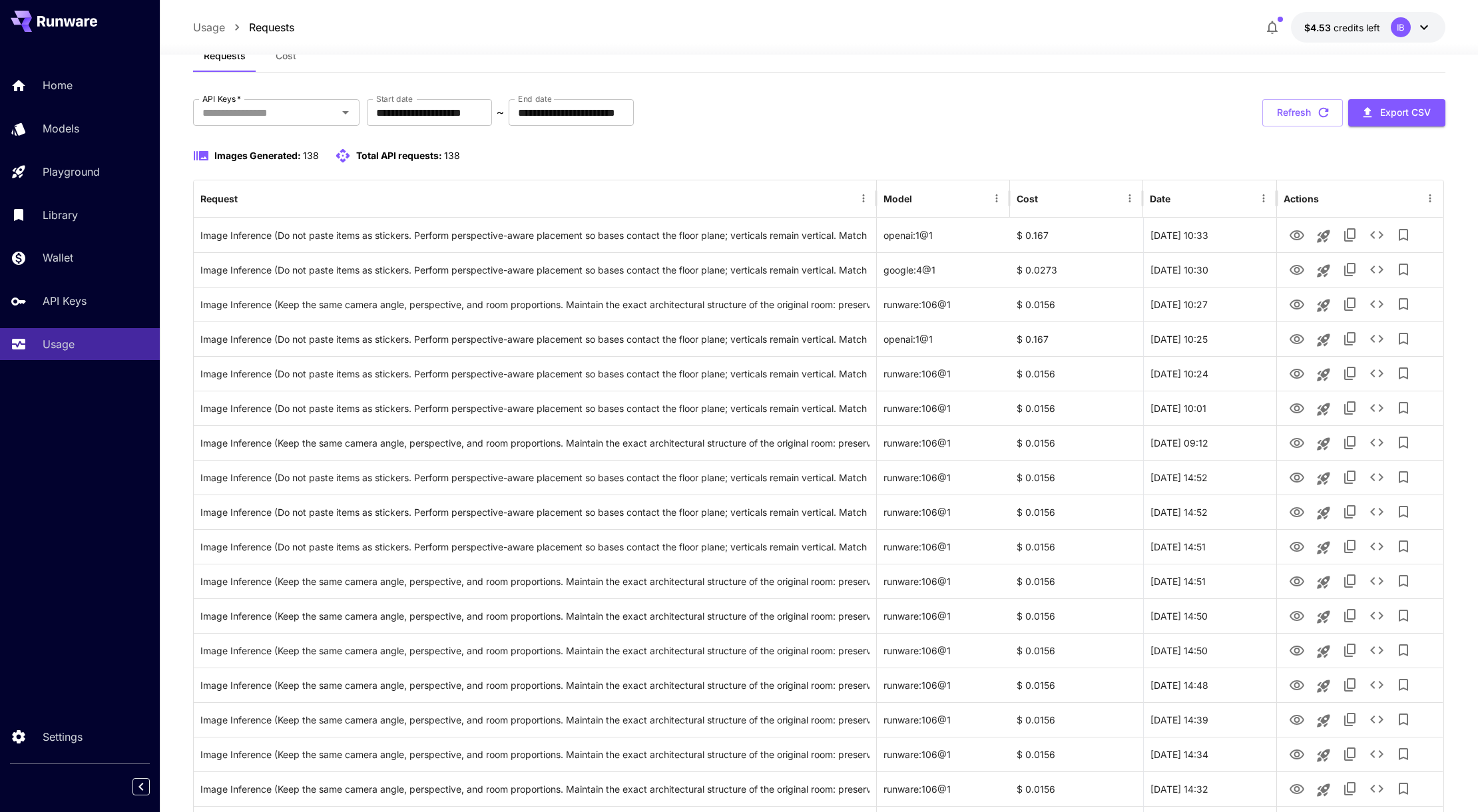
scroll to position [88, 0]
